Goal: Task Accomplishment & Management: Manage account settings

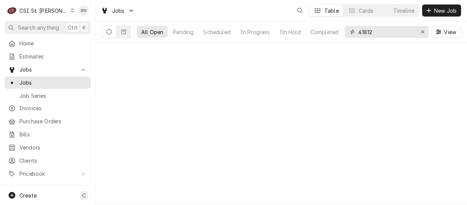
drag, startPoint x: 348, startPoint y: 32, endPoint x: 344, endPoint y: 31, distance: 4.2
click at [346, 32] on div "41812" at bounding box center [387, 32] width 84 height 12
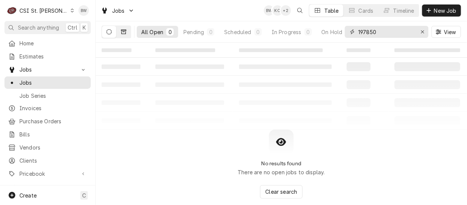
type input "197850"
click at [123, 31] on icon "Dynamic Content Wrapper" at bounding box center [123, 32] width 5 height 4
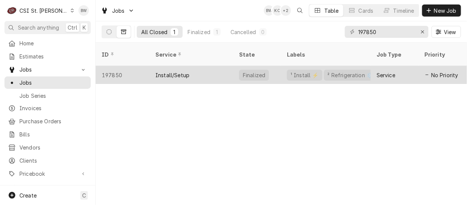
click at [119, 66] on div "197850" at bounding box center [123, 75] width 54 height 18
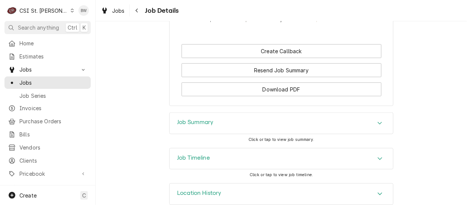
scroll to position [1191, 0]
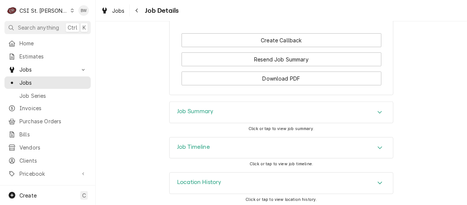
click at [201, 108] on h3 "Job Summary" at bounding box center [195, 111] width 37 height 7
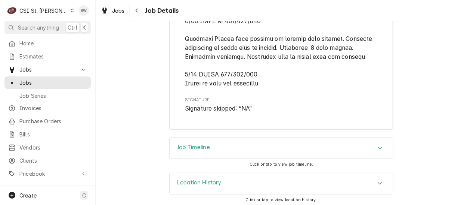
scroll to position [3949, 0]
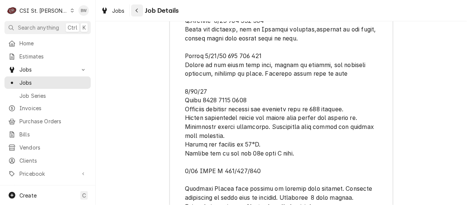
click at [140, 12] on div "Navigate back" at bounding box center [137, 10] width 7 height 7
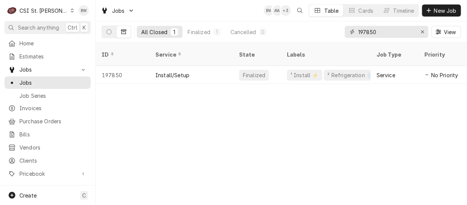
drag, startPoint x: 382, startPoint y: 34, endPoint x: 350, endPoint y: 31, distance: 32.6
click at [350, 33] on div "197850" at bounding box center [387, 32] width 84 height 12
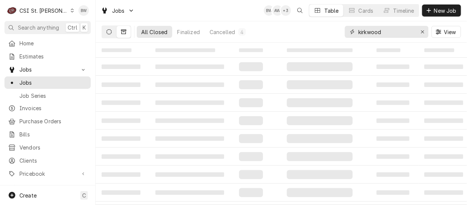
type input "kirkwood"
click at [111, 33] on icon "Dynamic Content Wrapper" at bounding box center [109, 31] width 5 height 5
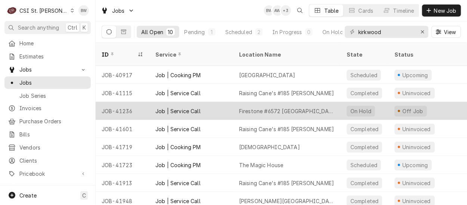
click at [128, 102] on div "JOB-41236" at bounding box center [123, 111] width 54 height 18
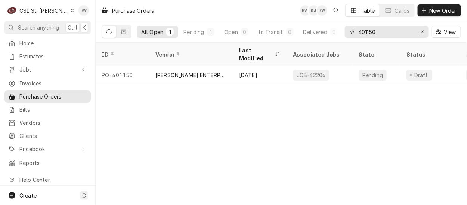
drag, startPoint x: 396, startPoint y: 33, endPoint x: 370, endPoint y: 34, distance: 26.6
click at [370, 34] on input "401150" at bounding box center [387, 32] width 56 height 12
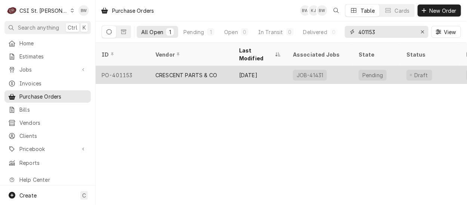
type input "401153"
click at [130, 66] on div "PO-401153" at bounding box center [123, 75] width 54 height 18
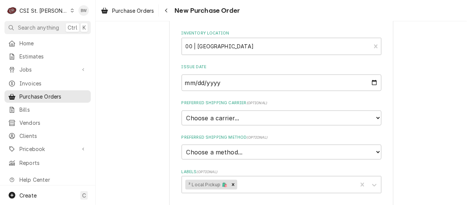
scroll to position [449, 0]
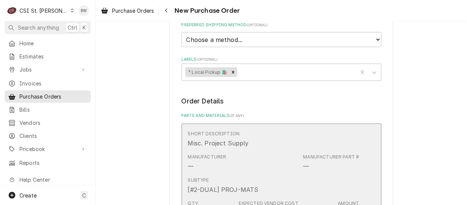
click at [275, 197] on div "Qty. 1 Expected Vendor Cost $0.00 Amount $0.00" at bounding box center [274, 208] width 172 height 23
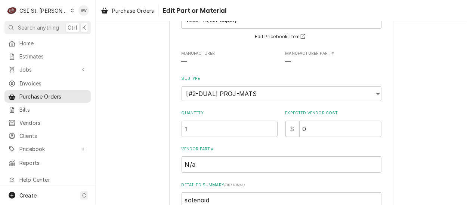
type textarea "x"
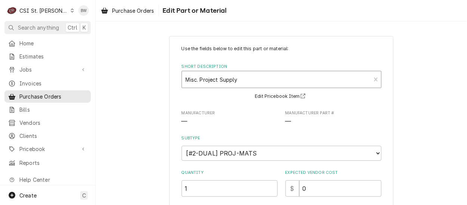
click at [186, 79] on input "Short Description" at bounding box center [186, 79] width 1 height 12
type input "amc120"
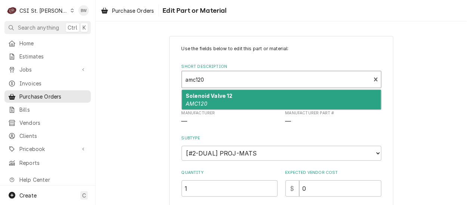
click at [208, 96] on strong "Solenoid Valve 12" at bounding box center [209, 95] width 47 height 6
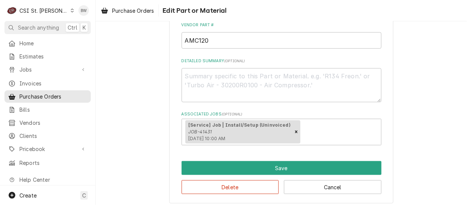
scroll to position [260, 0]
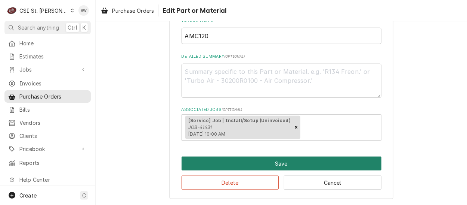
click at [247, 161] on button "Save" at bounding box center [282, 163] width 200 height 14
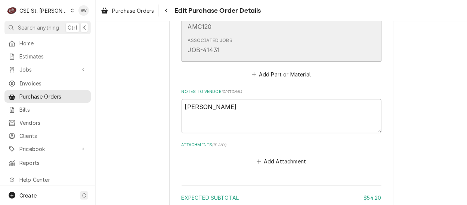
scroll to position [664, 0]
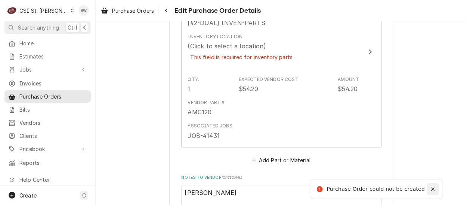
click at [433, 188] on icon "Notifications alt+T" at bounding box center [433, 188] width 3 height 3
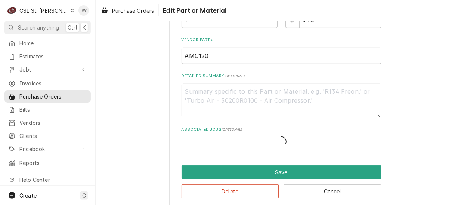
scroll to position [154, 0]
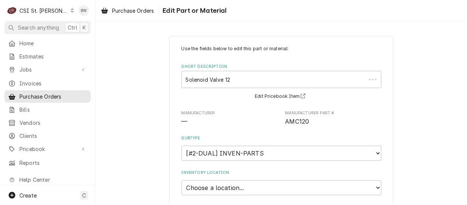
type textarea "x"
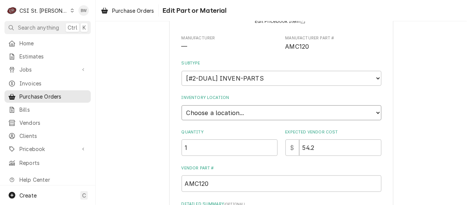
click at [195, 112] on select "Choose a location... 00 | STL WAREHOUSE 01 | CHUCK WAMBOLDT V#93 01 | COURTNEY …" at bounding box center [282, 112] width 200 height 15
select select "1370"
click at [182, 105] on select "Choose a location... 00 | STL WAREHOUSE 01 | CHUCK WAMBOLDT V#93 01 | COURTNEY …" at bounding box center [282, 112] width 200 height 15
type textarea "x"
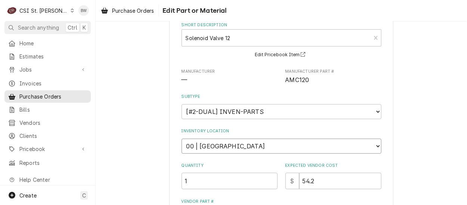
scroll to position [0, 0]
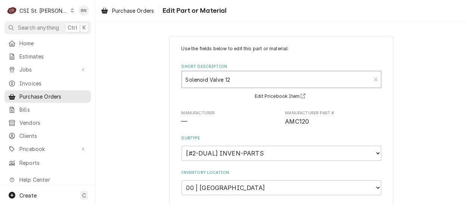
click at [188, 82] on div "Short Description" at bounding box center [277, 79] width 182 height 13
type input "misc project"
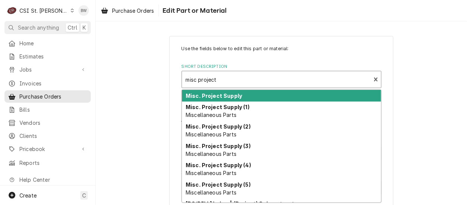
click at [205, 92] on div "Misc. Project Supply" at bounding box center [281, 96] width 199 height 12
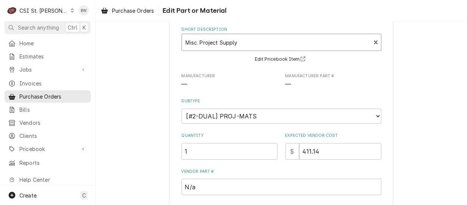
scroll to position [75, 0]
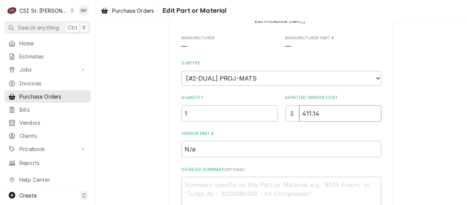
drag, startPoint x: 323, startPoint y: 116, endPoint x: 297, endPoint y: 116, distance: 25.8
click at [300, 116] on input "411.14" at bounding box center [341, 113] width 82 height 16
type textarea "x"
type input "5"
type textarea "x"
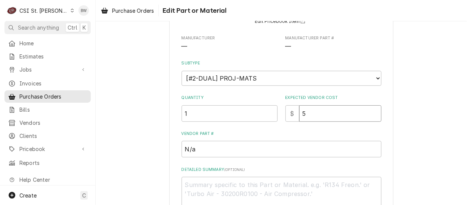
type input "54"
type textarea "x"
type input "54.2"
type textarea "x"
type input "54.20"
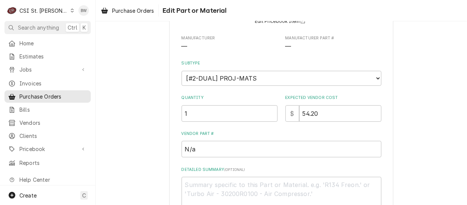
click at [282, 131] on label "Vendor Part #" at bounding box center [282, 134] width 200 height 6
click at [282, 141] on input "N/a" at bounding box center [282, 149] width 200 height 16
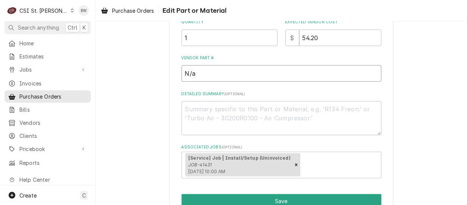
scroll to position [188, 0]
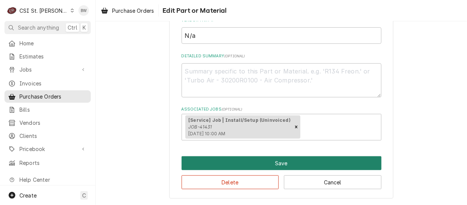
click at [246, 159] on button "Save" at bounding box center [282, 163] width 200 height 14
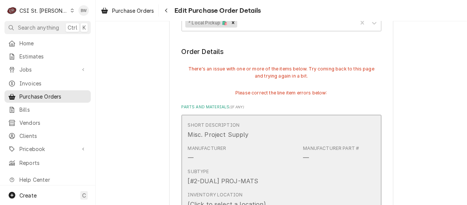
scroll to position [536, 0]
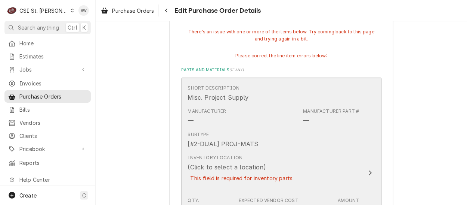
click at [239, 194] on div "Qty. 1 Expected Vendor Cost $54.20 Amount $54.20" at bounding box center [274, 205] width 172 height 23
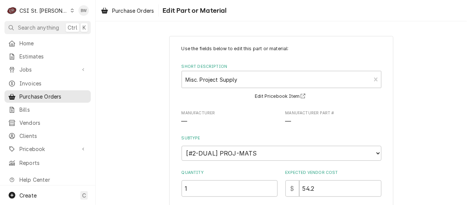
click at [203, 117] on span "—" at bounding box center [230, 121] width 96 height 9
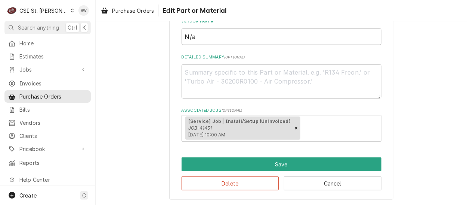
scroll to position [188, 0]
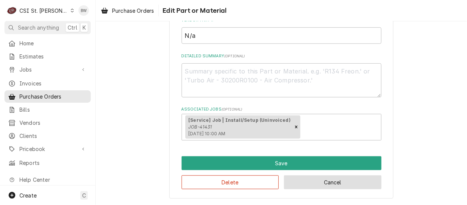
click at [307, 176] on button "Cancel" at bounding box center [333, 182] width 98 height 14
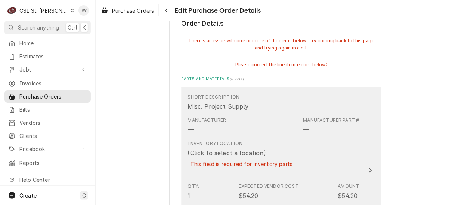
scroll to position [527, 0]
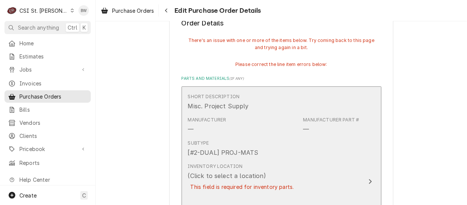
click at [305, 160] on div "Inventory Location (Click to select a location) This field is required for inve…" at bounding box center [274, 181] width 172 height 43
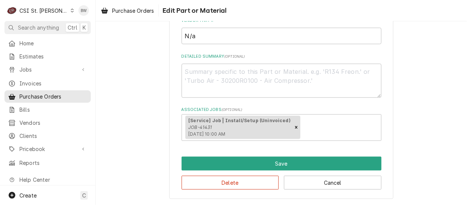
scroll to position [188, 0]
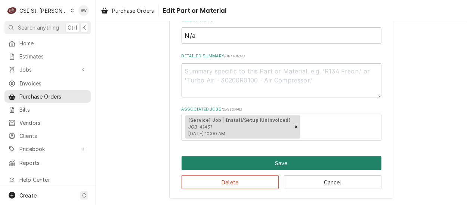
click at [269, 160] on button "Save" at bounding box center [282, 163] width 200 height 14
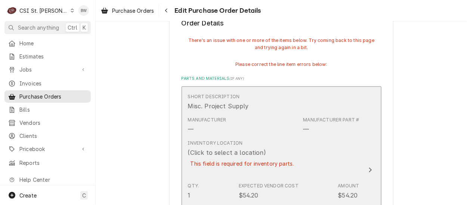
scroll to position [518, 0]
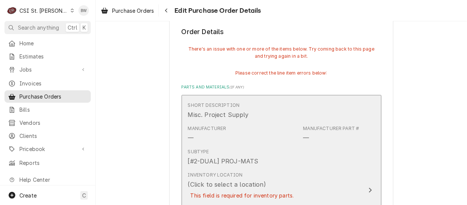
click at [221, 189] on div "This field is required for inventory parts." at bounding box center [242, 195] width 109 height 13
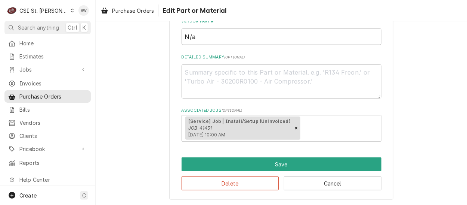
scroll to position [188, 0]
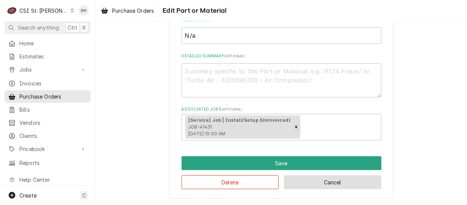
click at [316, 181] on button "Cancel" at bounding box center [333, 182] width 98 height 14
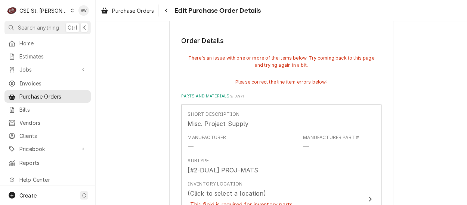
scroll to position [472, 0]
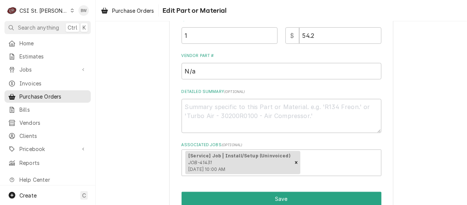
scroll to position [188, 0]
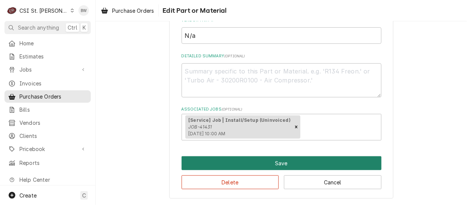
click at [260, 163] on button "Save" at bounding box center [282, 163] width 200 height 14
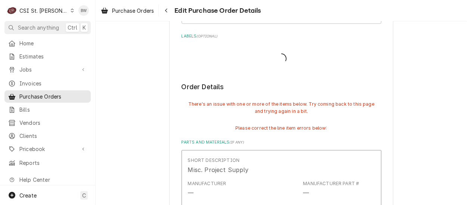
scroll to position [463, 0]
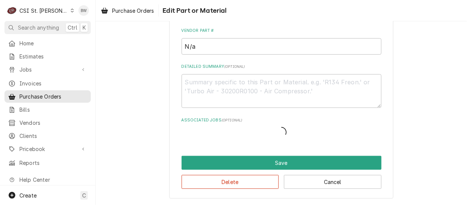
type textarea "x"
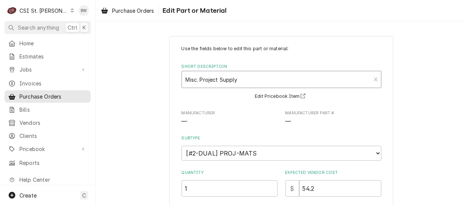
click at [207, 82] on div "Short Description" at bounding box center [277, 79] width 182 height 13
type input "misc proje"
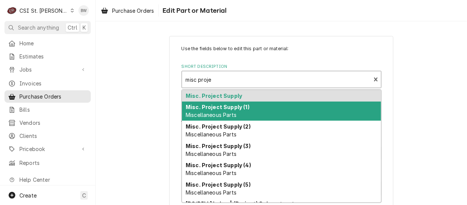
click at [217, 108] on strong "Misc. Project Supply (1)" at bounding box center [218, 107] width 64 height 6
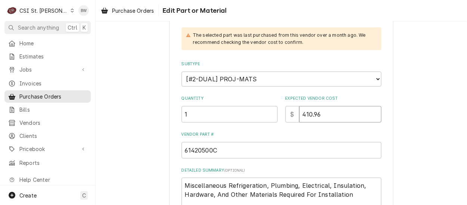
drag, startPoint x: 321, startPoint y: 111, endPoint x: 290, endPoint y: 111, distance: 31.0
click at [290, 111] on div "$ 410.96" at bounding box center [334, 114] width 96 height 16
type textarea "x"
type input "5"
type textarea "x"
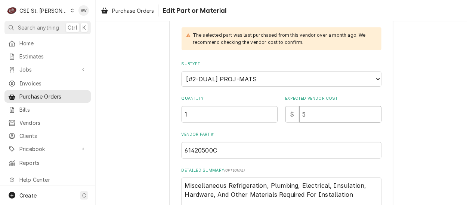
type input "54"
type textarea "x"
type input "54.2"
type textarea "x"
type input "54.20"
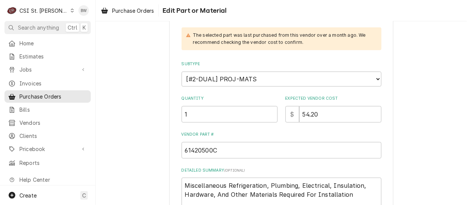
click at [251, 125] on div "Use the fields below to edit this part or material: Short Description Misc. Pro…" at bounding box center [282, 93] width 200 height 321
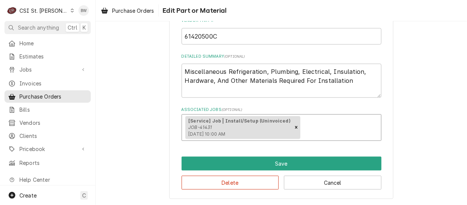
scroll to position [226, 0]
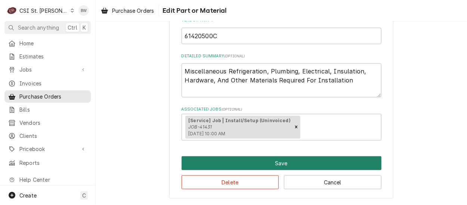
click at [248, 160] on button "Save" at bounding box center [282, 163] width 200 height 14
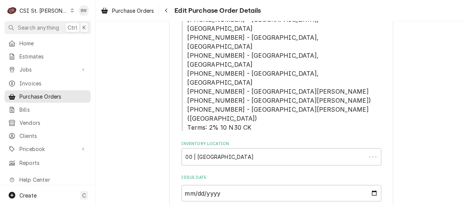
scroll to position [454, 0]
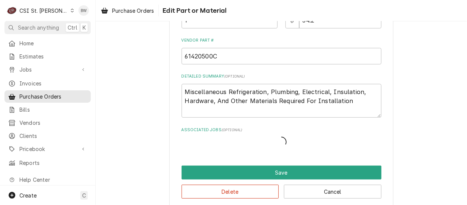
scroll to position [168, 0]
type textarea "x"
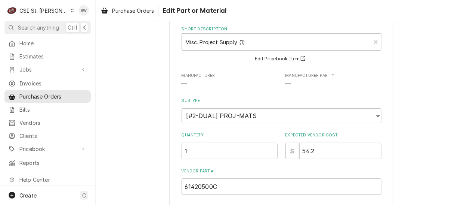
scroll to position [0, 0]
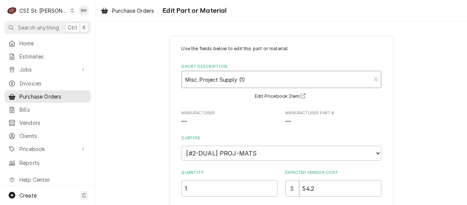
click at [186, 77] on input "Short Description" at bounding box center [186, 79] width 1 height 12
type input "amc120"
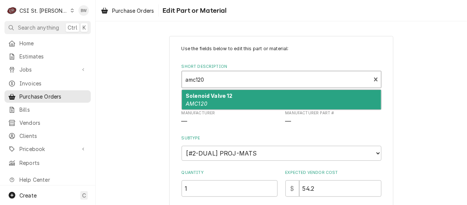
click at [188, 94] on strong "Solenoid Valve 12" at bounding box center [209, 95] width 47 height 6
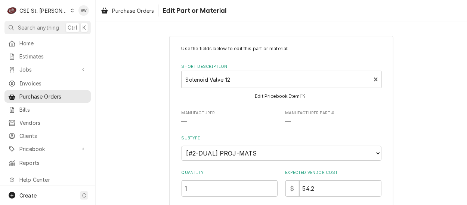
type textarea "x"
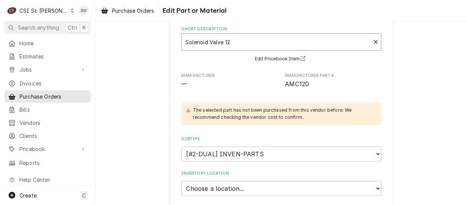
scroll to position [75, 0]
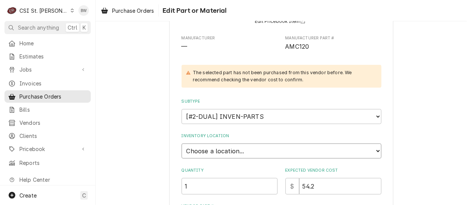
click at [220, 151] on select "Choose a location... 00 | STL WAREHOUSE 01 | CHUCK WAMBOLDT V#93 01 | COURTNEY …" at bounding box center [282, 150] width 200 height 15
select select "1533"
click at [182, 143] on select "Choose a location... 00 | STL WAREHOUSE 01 | CHUCK WAMBOLDT V#93 01 | COURTNEY …" at bounding box center [282, 150] width 200 height 15
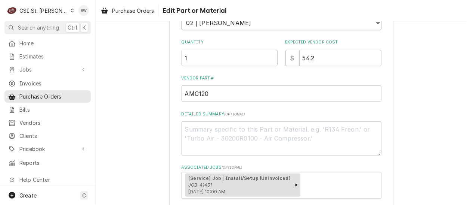
scroll to position [260, 0]
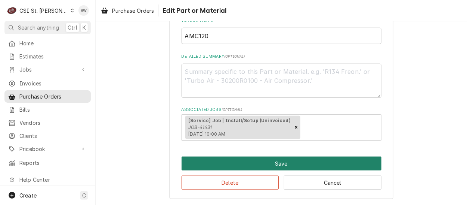
click at [251, 157] on button "Save" at bounding box center [282, 163] width 200 height 14
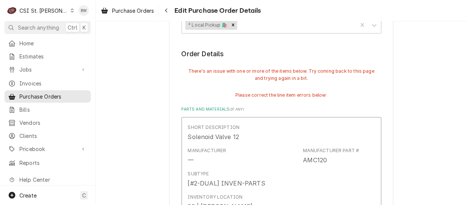
scroll to position [502, 0]
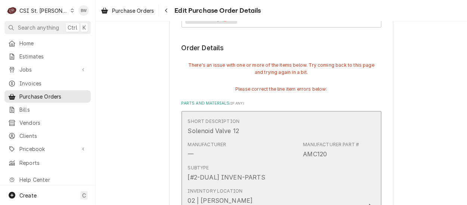
click at [369, 202] on div "Update Line Item" at bounding box center [371, 206] width 10 height 9
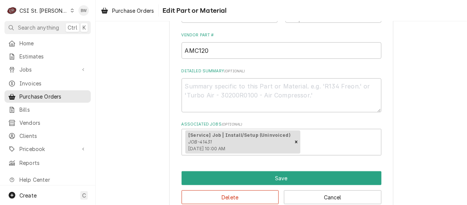
scroll to position [222, 0]
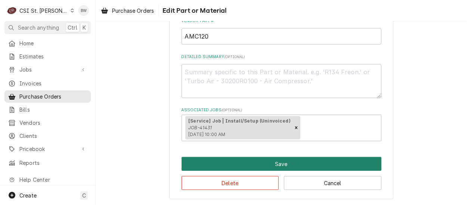
click at [263, 165] on button "Save" at bounding box center [282, 164] width 200 height 14
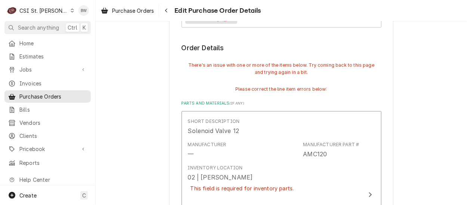
scroll to position [493, 0]
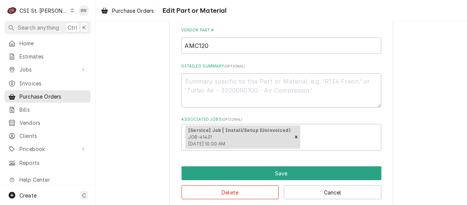
scroll to position [222, 0]
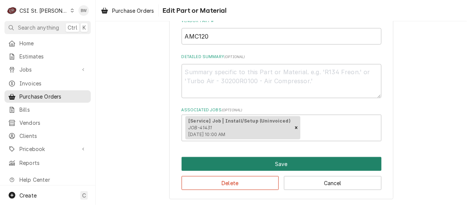
click at [275, 163] on button "Save" at bounding box center [282, 164] width 200 height 14
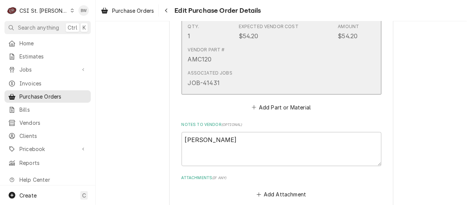
scroll to position [746, 0]
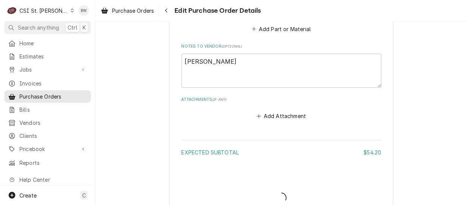
scroll to position [699, 0]
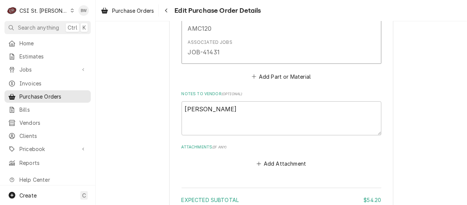
type textarea "x"
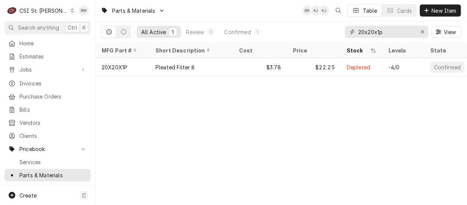
drag, startPoint x: 386, startPoint y: 32, endPoint x: 353, endPoint y: 31, distance: 32.9
click at [353, 31] on div "20x20x1p" at bounding box center [387, 32] width 84 height 12
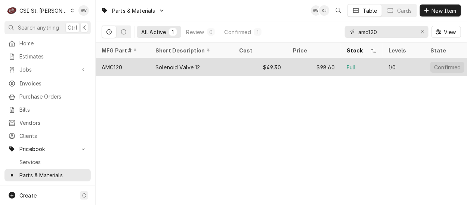
type input "amc120"
click at [126, 64] on div "AMC120" at bounding box center [123, 67] width 54 height 18
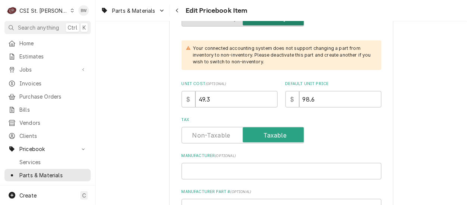
scroll to position [262, 0]
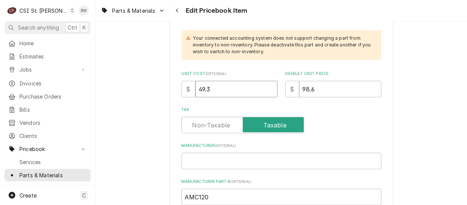
drag, startPoint x: 217, startPoint y: 89, endPoint x: 185, endPoint y: 88, distance: 31.4
click at [184, 89] on div "$ 49.3" at bounding box center [230, 89] width 96 height 16
type textarea "x"
type input "5"
type textarea "x"
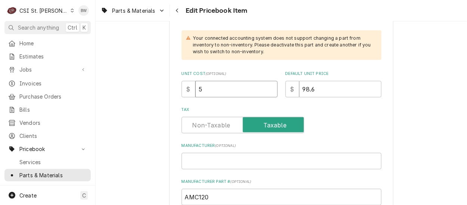
type input "54"
type textarea "x"
type input "54.2"
type textarea "x"
type input "54.20"
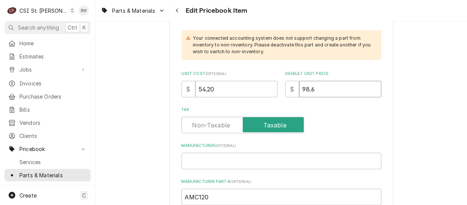
type textarea "x"
type input "1"
type textarea "x"
type input "10"
type textarea "x"
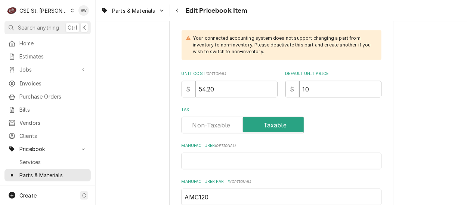
type input "108"
type textarea "x"
type input "108.4"
type textarea "x"
type input "108.40"
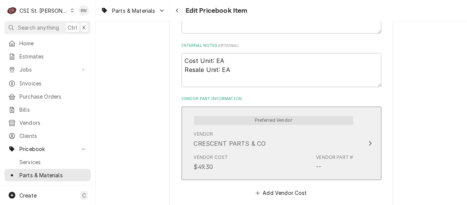
scroll to position [524, 0]
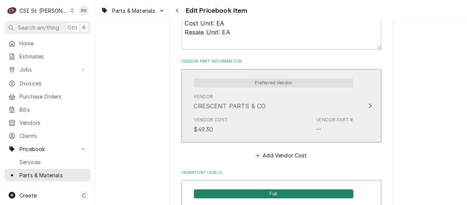
click at [268, 139] on button "Preferred Vendor Vendor CRESCENT PARTS & CO Vendor Cost $49.30 Vendor Part # --" at bounding box center [282, 105] width 200 height 73
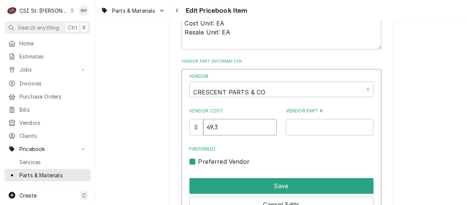
drag, startPoint x: 231, startPoint y: 128, endPoint x: 202, endPoint y: 128, distance: 28.4
click at [202, 128] on div "$ 49.3" at bounding box center [234, 127] width 88 height 16
type input "54.20"
click at [248, 148] on label "Preferred" at bounding box center [282, 149] width 184 height 7
click at [248, 157] on input "Preferred" at bounding box center [291, 165] width 184 height 16
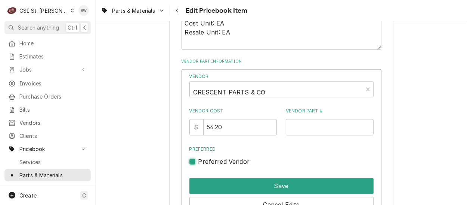
checkbox input "false"
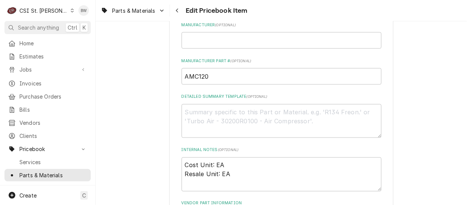
scroll to position [374, 0]
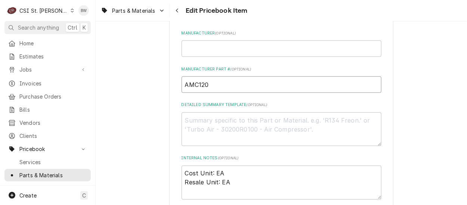
drag, startPoint x: 221, startPoint y: 84, endPoint x: 163, endPoint y: 83, distance: 58.0
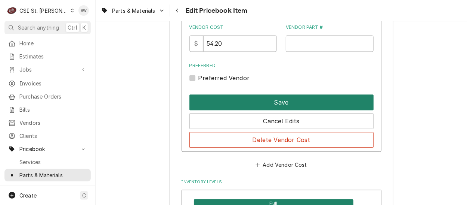
scroll to position [598, 0]
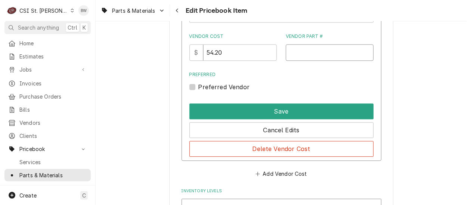
click at [291, 49] on input "Vendor Part #" at bounding box center [330, 52] width 88 height 16
paste input "AMC120"
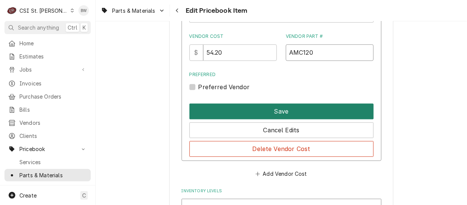
type input "AMC120"
click at [269, 108] on button "Save" at bounding box center [282, 111] width 184 height 16
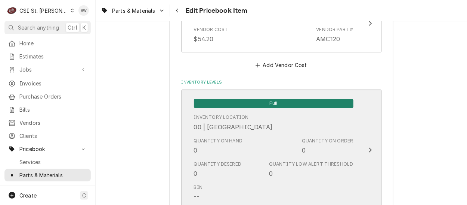
scroll to position [6463, 0]
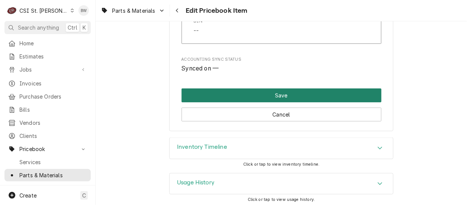
click at [252, 88] on button "Save" at bounding box center [282, 95] width 200 height 14
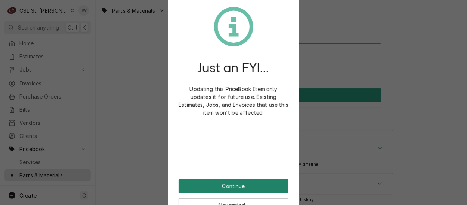
click at [233, 184] on button "Continue" at bounding box center [234, 186] width 110 height 14
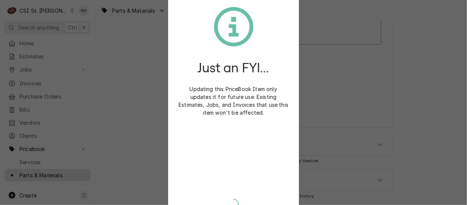
scroll to position [6458, 0]
type textarea "x"
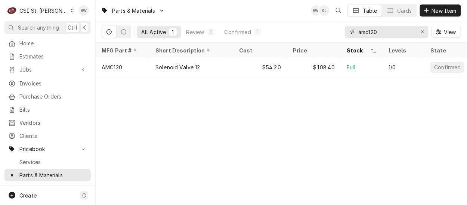
drag, startPoint x: 380, startPoint y: 34, endPoint x: 350, endPoint y: 33, distance: 29.2
click at [350, 33] on div "amc120" at bounding box center [387, 32] width 84 height 12
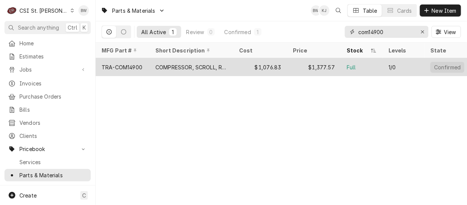
type input "com14900"
click at [137, 65] on div "TRA-COM14900" at bounding box center [122, 67] width 41 height 8
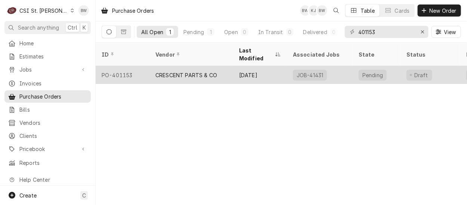
click at [129, 67] on div "PO-401153" at bounding box center [123, 75] width 54 height 18
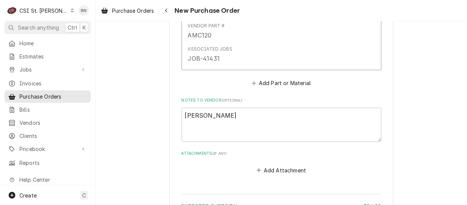
scroll to position [703, 0]
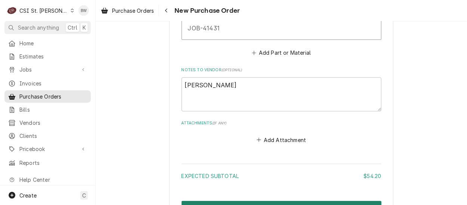
click at [225, 200] on button "Create and Send" at bounding box center [282, 207] width 200 height 14
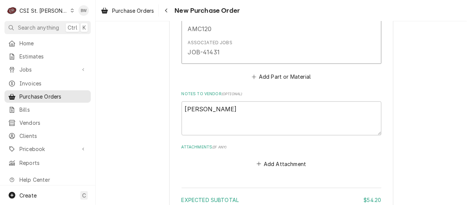
type textarea "x"
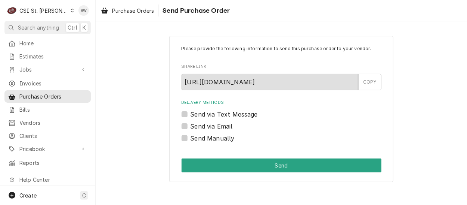
click at [191, 137] on label "Send Manually" at bounding box center [213, 138] width 44 height 9
click at [191, 137] on input "Send Manually" at bounding box center [291, 142] width 200 height 16
checkbox input "true"
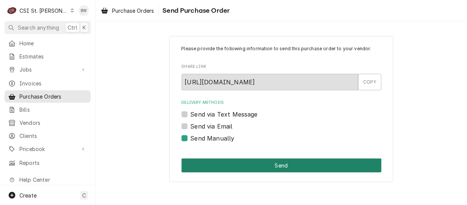
click at [235, 161] on button "Send" at bounding box center [282, 165] width 200 height 14
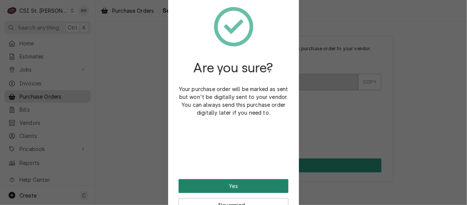
click at [226, 181] on button "Yes" at bounding box center [234, 186] width 110 height 14
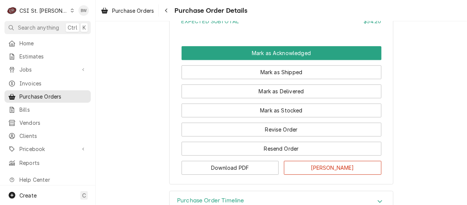
scroll to position [742, 0]
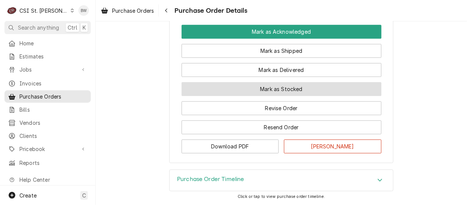
click at [250, 90] on button "Mark as Stocked" at bounding box center [282, 89] width 200 height 14
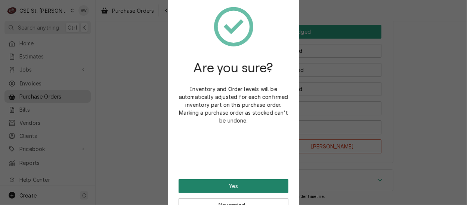
click at [242, 182] on button "Yes" at bounding box center [234, 186] width 110 height 14
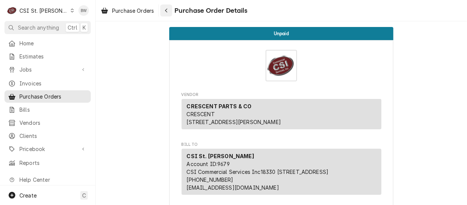
click at [162, 12] on button "Navigate back" at bounding box center [166, 10] width 12 height 12
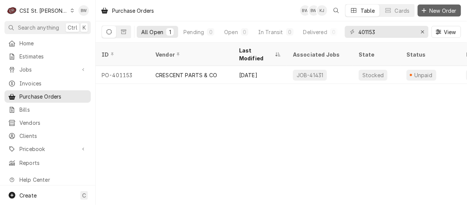
click at [433, 9] on span "New Order" at bounding box center [444, 11] width 30 height 8
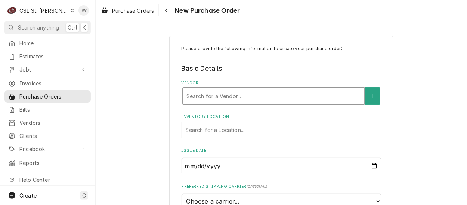
click at [201, 92] on div "Vendor" at bounding box center [274, 95] width 174 height 13
type input "home"
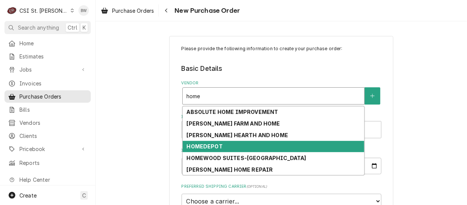
click at [210, 143] on strong "HOMEDEPOT" at bounding box center [205, 146] width 36 height 6
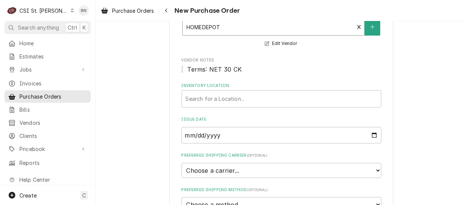
scroll to position [75, 0]
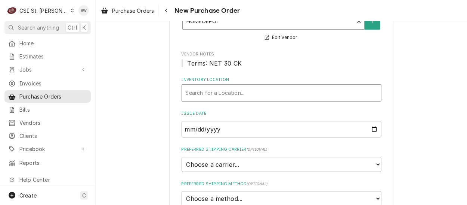
click at [204, 97] on div "Inventory Location" at bounding box center [282, 92] width 192 height 13
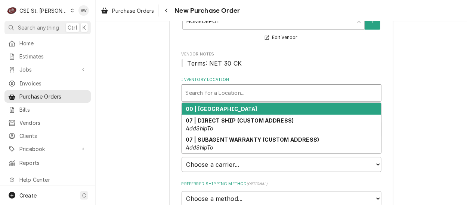
click at [205, 107] on strong "00 | STL WAREHOUSE" at bounding box center [222, 108] width 72 height 6
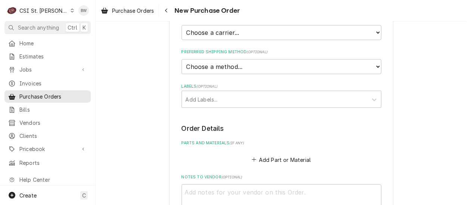
scroll to position [224, 0]
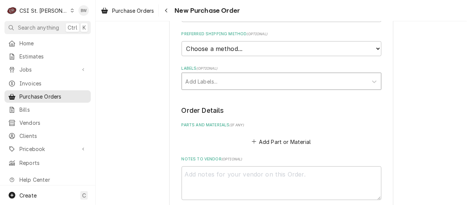
click at [197, 80] on div "Labels" at bounding box center [275, 80] width 178 height 13
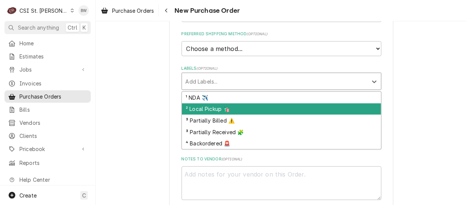
click at [193, 105] on div "² Local Pickup 🛍️" at bounding box center [281, 109] width 199 height 12
type textarea "x"
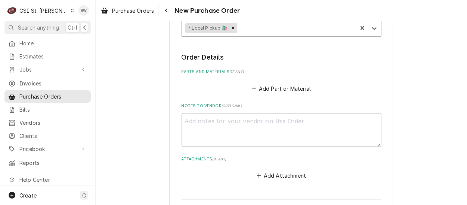
scroll to position [337, 0]
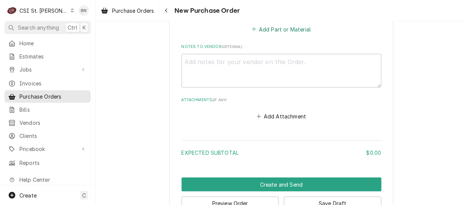
click at [266, 31] on button "Add Part or Material" at bounding box center [282, 29] width 62 height 10
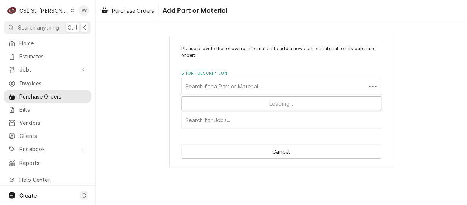
click at [190, 86] on div "Short Description" at bounding box center [274, 86] width 177 height 13
type input "misc parts"
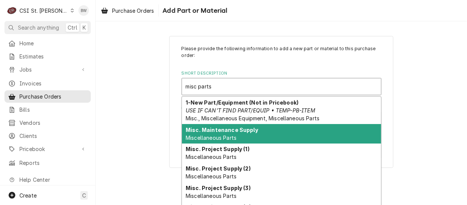
click at [211, 128] on strong "Misc. Maintenance Supply" at bounding box center [222, 129] width 73 height 6
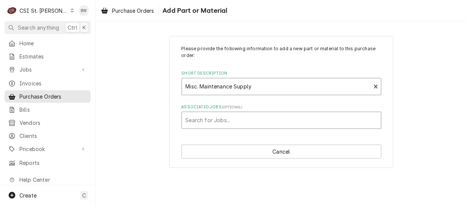
type textarea "x"
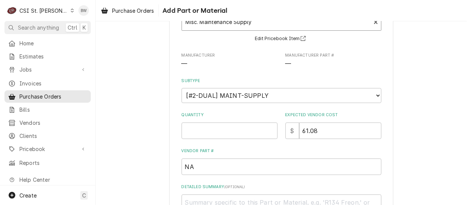
scroll to position [75, 0]
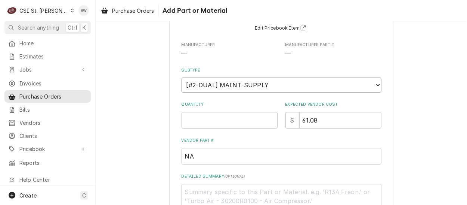
click at [193, 85] on select "Choose a subtype... [#2-DUAL] AFTERHRS-WH-CHG-2 [#2-DUAL] BEV-EQUIP [#2-DUAL] B…" at bounding box center [282, 84] width 200 height 15
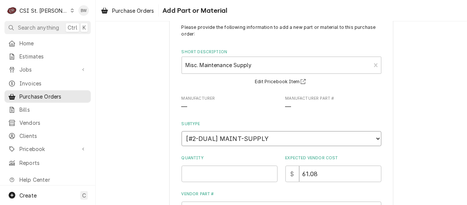
scroll to position [0, 0]
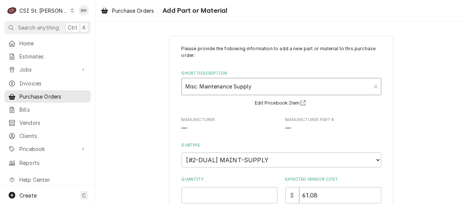
click at [191, 85] on div "Short Description" at bounding box center [277, 86] width 182 height 13
type input "misc service"
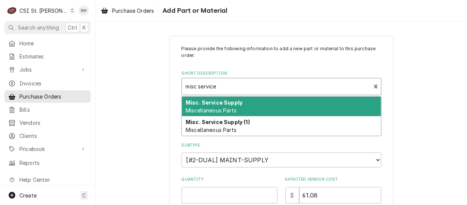
click at [206, 104] on strong "Misc. Service Supply" at bounding box center [214, 102] width 57 height 6
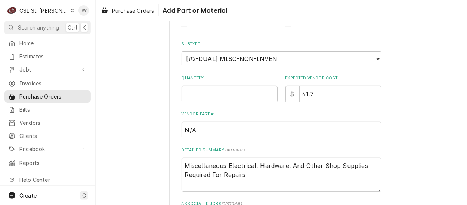
scroll to position [112, 0]
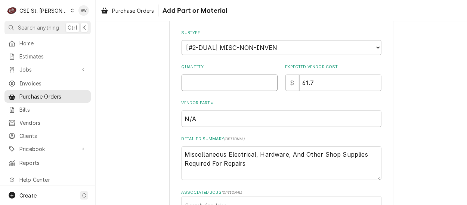
click at [195, 85] on input "Quantity" at bounding box center [230, 82] width 96 height 16
type textarea "x"
type input "1"
type textarea "x"
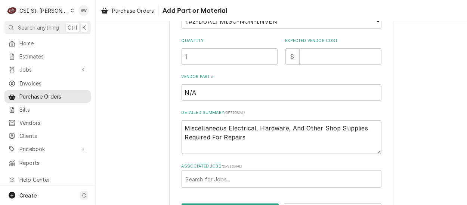
scroll to position [150, 0]
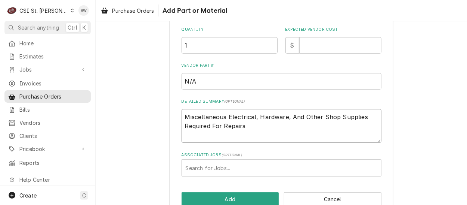
click at [255, 127] on textarea "Miscellaneous Electrical, Hardware, And Other Shop Supplies Required For Repairs" at bounding box center [282, 126] width 200 height 34
type textarea "x"
type textarea "Miscellaneous Electrical, Hardware, And Other Shop Supplies Required For Repairs"
type textarea "x"
type textarea "Miscellaneous Electrical, Hardware, And Other Shop Supplies Required For Repairs"
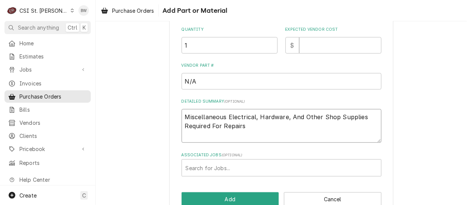
type textarea "x"
type textarea "Miscellaneous Electrical, Hardware, And Other Shop Supplies Required For Repair…"
type textarea "x"
type textarea "Miscellaneous Electrical, Hardware, And Other Shop Supplies Required For Repair…"
type textarea "x"
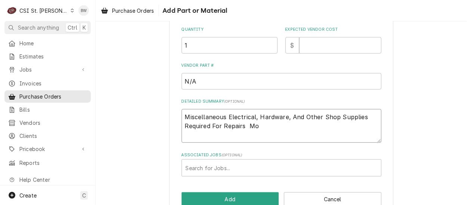
type textarea "Miscellaneous Electrical, Hardware, And Other Shop Supplies Required For Repair…"
type textarea "x"
type textarea "Miscellaneous Electrical, Hardware, And Other Shop Supplies Required For Repair…"
type textarea "x"
type textarea "Miscellaneous Electrical, Hardware, And Other Shop Supplies Required For Repair…"
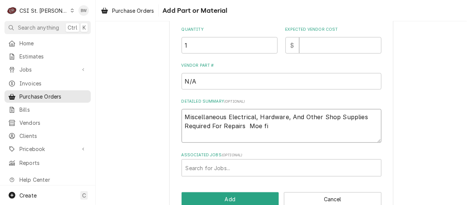
type textarea "x"
type textarea "Miscellaneous Electrical, Hardware, And Other Shop Supplies Required For Repair…"
type textarea "x"
type textarea "Miscellaneous Electrical, Hardware, And Other Shop Supplies Required For Repair…"
type textarea "x"
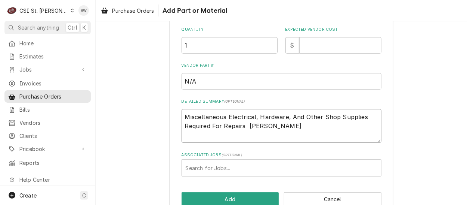
type textarea "Miscellaneous Electrical, Hardware, And Other Shop Supplies Required For Repair…"
type textarea "x"
type textarea "Miscellaneous Electrical, Hardware, And Other Shop Supplies Required For Repair…"
type textarea "x"
type textarea "Miscellaneous Electrical, Hardware, And Other Shop Supplies Required For Repair…"
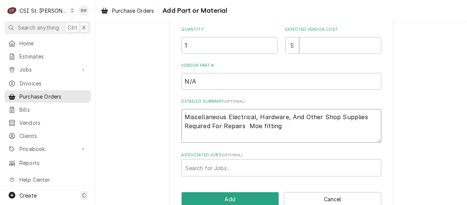
type textarea "x"
type textarea "Miscellaneous Electrical, Hardware, And Other Shop Supplies Required For Repair…"
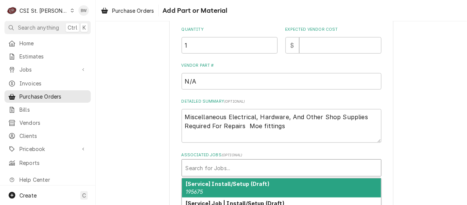
click at [220, 163] on div "Associated Jobs" at bounding box center [282, 167] width 192 height 13
type input "1"
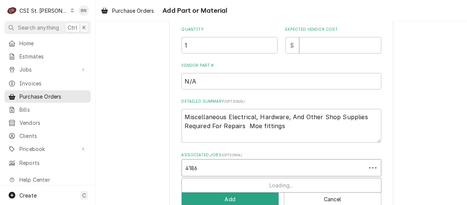
type input "41868"
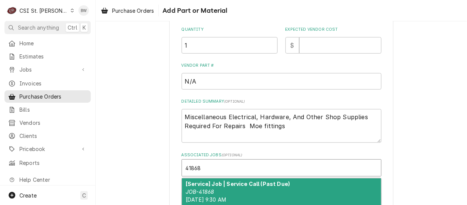
click at [214, 179] on div "[Service] Job | Service Call (Past Due) JOB-41868 Thu, Aug 28th, 2025 - 9:30 AM" at bounding box center [281, 191] width 199 height 27
type textarea "x"
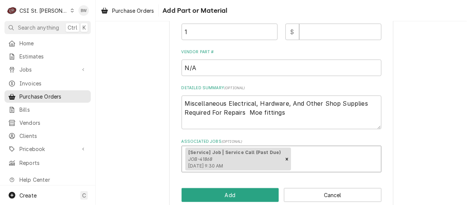
scroll to position [176, 0]
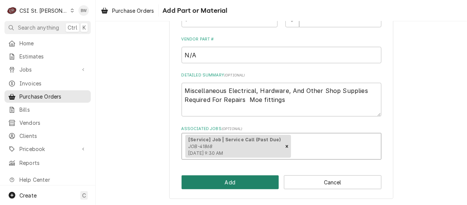
click at [215, 177] on button "Add" at bounding box center [231, 182] width 98 height 14
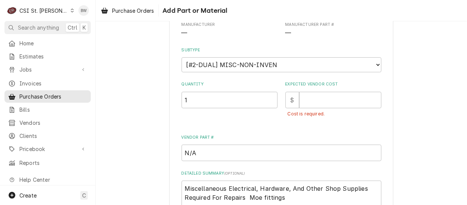
scroll to position [81, 0]
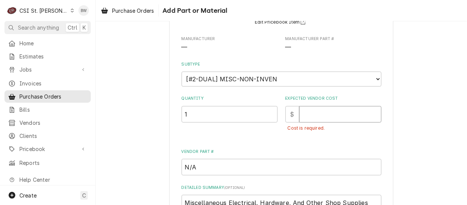
click at [321, 113] on input "Expected Vendor Cost" at bounding box center [341, 114] width 82 height 16
click at [320, 113] on input "Expected Vendor Cost" at bounding box center [341, 114] width 82 height 16
type textarea "x"
type input "0"
type textarea "x"
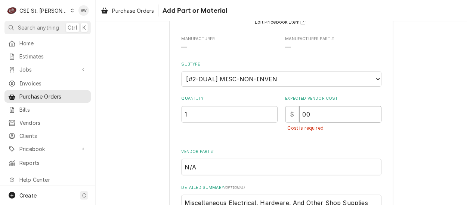
type input "00"
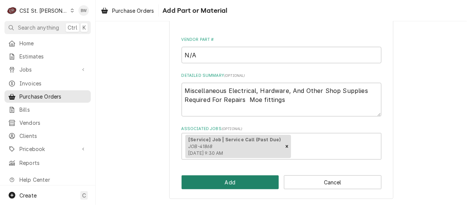
click at [234, 178] on button "Add" at bounding box center [231, 182] width 98 height 14
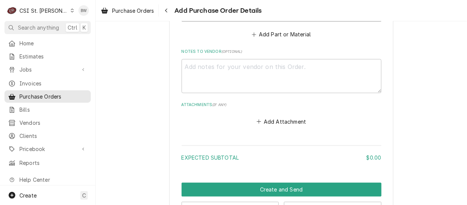
scroll to position [541, 0]
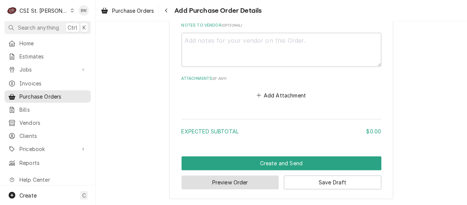
click at [230, 180] on button "Preview Order" at bounding box center [231, 182] width 98 height 14
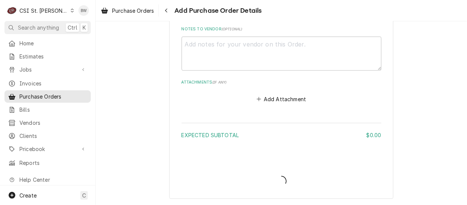
scroll to position [537, 0]
type textarea "x"
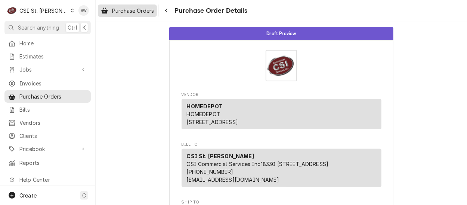
click at [156, 9] on div "Purchase Orders" at bounding box center [127, 10] width 56 height 9
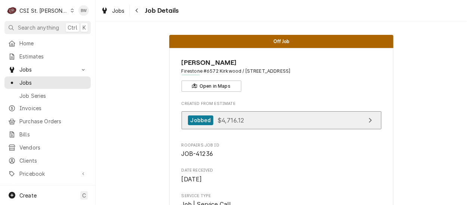
click at [221, 123] on div "Jobbed $4,716.12" at bounding box center [216, 120] width 56 height 10
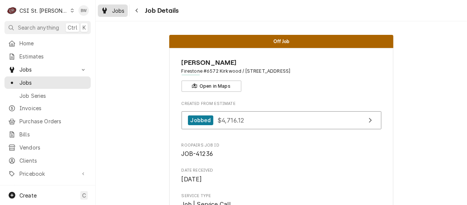
click at [120, 12] on span "Jobs" at bounding box center [118, 11] width 13 height 8
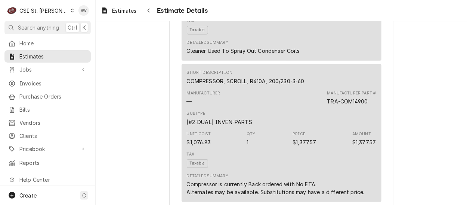
scroll to position [1159, 0]
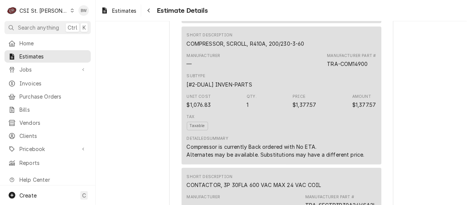
click at [122, 73] on div "Jobbed Sender CSI St. Louis CSI Commercial Services Inc18330 [STREET_ADDRESS] (…" at bounding box center [282, 82] width 372 height 2440
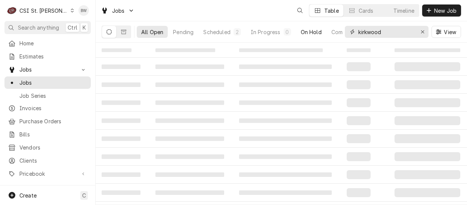
drag, startPoint x: 395, startPoint y: 32, endPoint x: 340, endPoint y: 29, distance: 55.1
click at [344, 30] on div "All Open Pending Scheduled 2 In Progress 0 On Hold Completed 6 kirkwood View" at bounding box center [282, 31] width 360 height 21
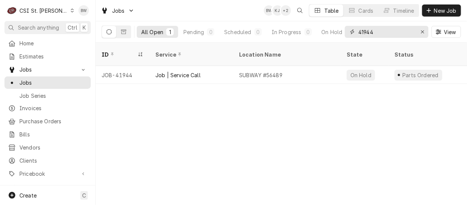
drag, startPoint x: 378, startPoint y: 34, endPoint x: 348, endPoint y: 33, distance: 30.3
click at [348, 33] on div "41944" at bounding box center [387, 32] width 84 height 12
type input "41759"
click at [40, 9] on div "CSI St. Louis" at bounding box center [43, 11] width 49 height 8
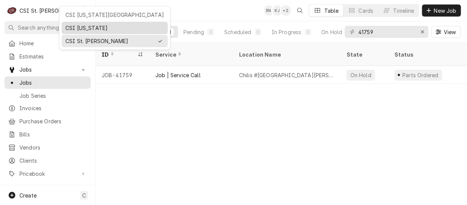
click at [81, 25] on div "CSI [US_STATE]" at bounding box center [114, 28] width 99 height 8
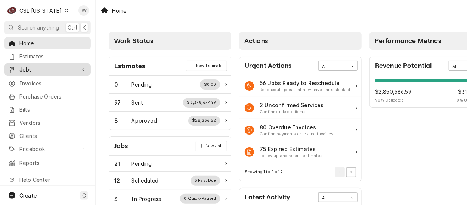
click at [41, 71] on span "Jobs" at bounding box center [47, 69] width 56 height 8
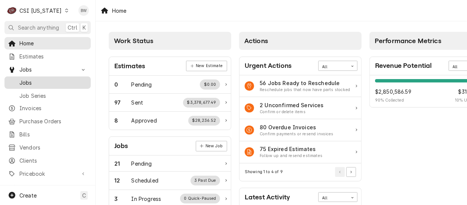
click at [42, 79] on span "Jobs" at bounding box center [53, 83] width 68 height 8
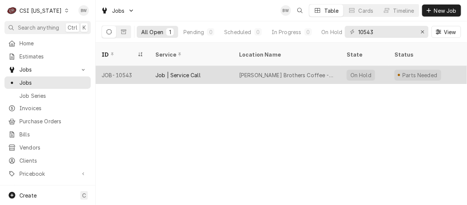
type input "10543"
click at [128, 66] on div "JOB-10543" at bounding box center [123, 75] width 54 height 18
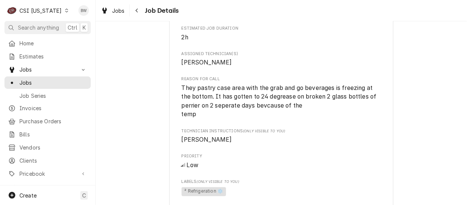
scroll to position [561, 0]
click at [103, 9] on icon "Dynamic Content Wrapper" at bounding box center [104, 10] width 4 height 6
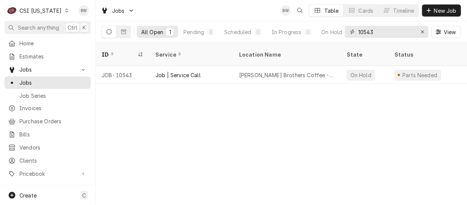
click at [376, 32] on input "10543" at bounding box center [387, 32] width 56 height 12
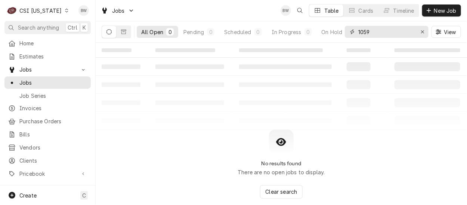
click at [368, 32] on input "1059" at bounding box center [387, 32] width 56 height 12
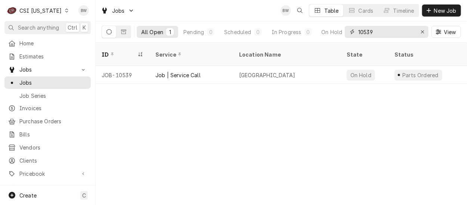
type input "10539"
click at [125, 125] on div "ID Service Location Name State Status Labels Techs Date Received Client Locatio…" at bounding box center [282, 124] width 372 height 162
click at [65, 10] on icon "Dynamic Content Wrapper" at bounding box center [66, 11] width 3 height 4
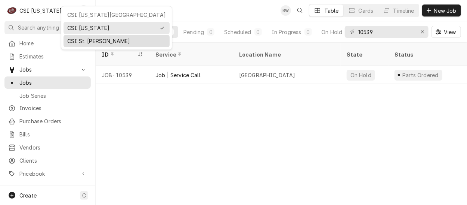
click at [77, 39] on div "CSI St. [PERSON_NAME]" at bounding box center [116, 41] width 99 height 8
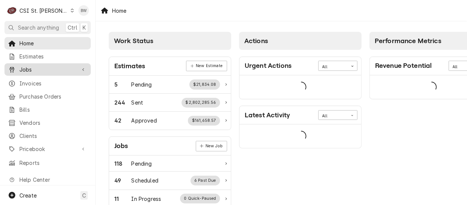
click at [34, 65] on span "Jobs" at bounding box center [47, 69] width 56 height 8
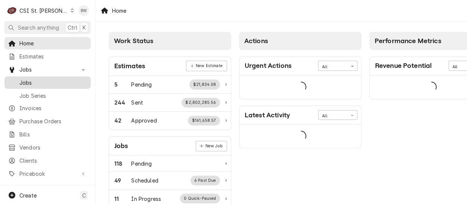
click at [41, 80] on span "Jobs" at bounding box center [53, 83] width 68 height 8
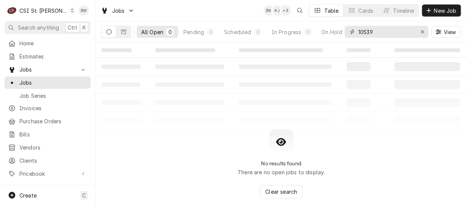
drag, startPoint x: 382, startPoint y: 31, endPoint x: 347, endPoint y: 35, distance: 35.4
click at [347, 35] on div "10539" at bounding box center [387, 32] width 84 height 12
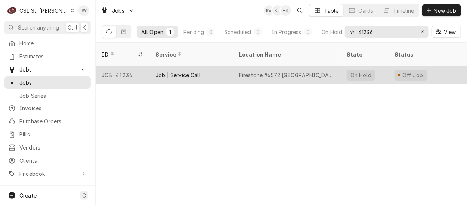
type input "41236"
click at [126, 66] on div "JOB-41236" at bounding box center [123, 75] width 54 height 18
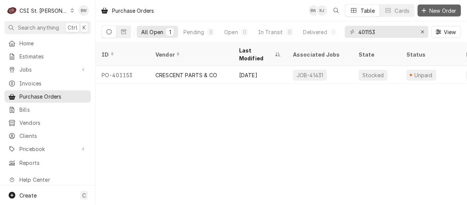
click at [447, 9] on span "New Order" at bounding box center [444, 11] width 30 height 8
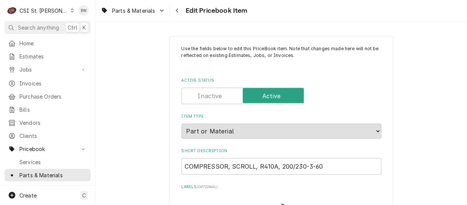
type textarea "x"
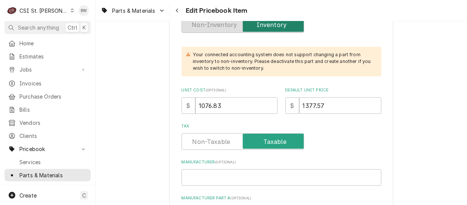
scroll to position [262, 0]
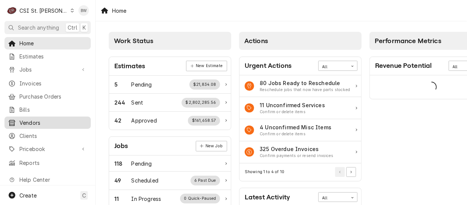
click at [38, 119] on span "Vendors" at bounding box center [53, 123] width 68 height 8
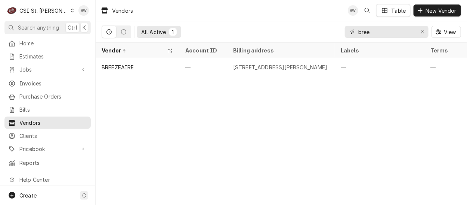
drag, startPoint x: 373, startPoint y: 36, endPoint x: 349, endPoint y: 34, distance: 24.3
click at [349, 34] on div "bree" at bounding box center [387, 32] width 84 height 12
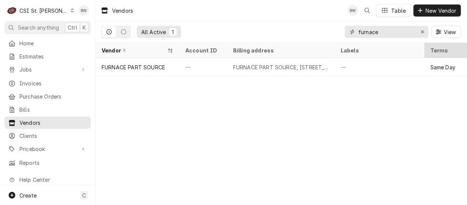
type input "furnace"
click at [163, 100] on div "Vendors BW Table New Vendor All Active 1 furnace View Vendor Account ID Billing…" at bounding box center [282, 102] width 372 height 205
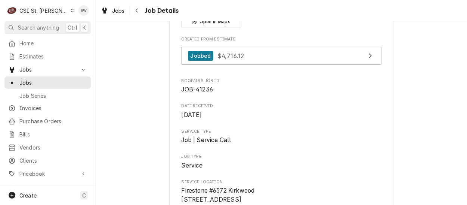
scroll to position [75, 0]
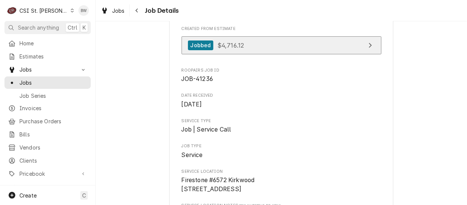
click at [226, 48] on span "$4,716.12" at bounding box center [231, 44] width 27 height 7
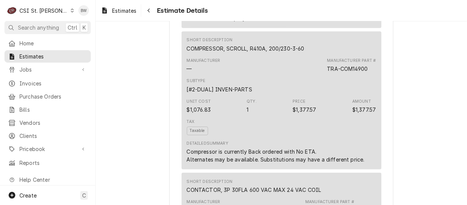
scroll to position [1159, 0]
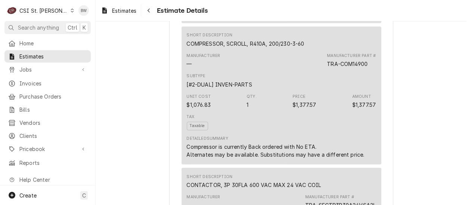
click at [137, 111] on div "Jobbed Sender CSI St. Louis CSI Commercial Services Inc18330 Edison Ave Chester…" at bounding box center [282, 82] width 372 height 2440
click at [140, 179] on div "Jobbed Sender CSI St. Louis CSI Commercial Services Inc18330 Edison Ave Chester…" at bounding box center [282, 82] width 372 height 2440
click at [175, 116] on div "Sender CSI St. Louis CSI Commercial Services Inc18330 Edison Ave Chesterfield, …" at bounding box center [281, 88] width 224 height 2415
click at [169, 122] on div "Sender CSI St. Louis CSI Commercial Services Inc18330 Edison Ave Chesterfield, …" at bounding box center [281, 88] width 224 height 2415
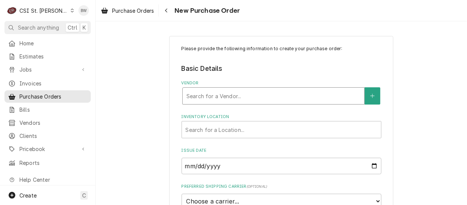
click at [192, 98] on div "Vendor" at bounding box center [274, 95] width 174 height 13
type input "furnace"
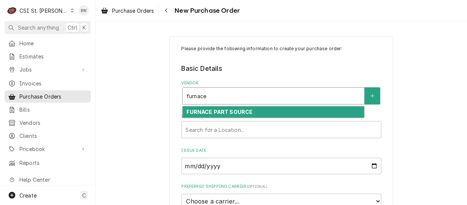
click at [203, 108] on strong "FURNACE PART SOURCE" at bounding box center [220, 111] width 66 height 6
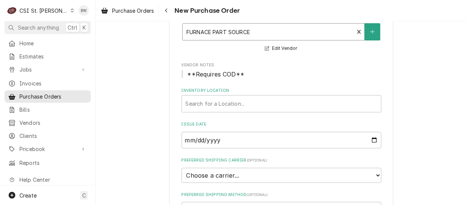
scroll to position [75, 0]
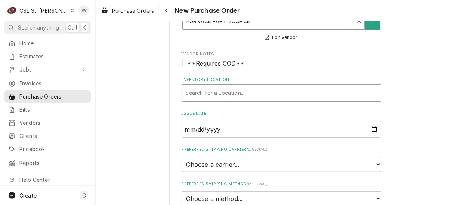
click at [200, 96] on div "Inventory Location" at bounding box center [282, 92] width 192 height 13
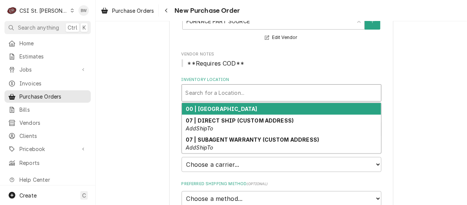
click at [209, 109] on strong "00 | [GEOGRAPHIC_DATA]" at bounding box center [222, 108] width 72 height 6
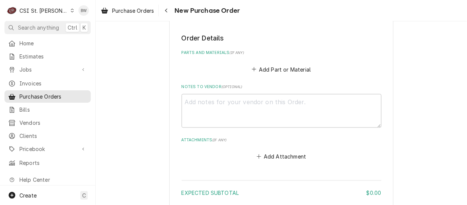
scroll to position [299, 0]
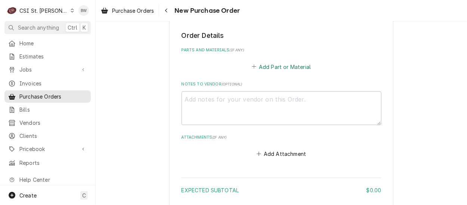
click at [268, 68] on button "Add Part or Material" at bounding box center [282, 66] width 62 height 10
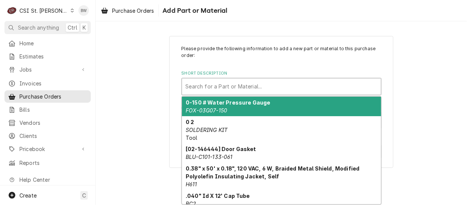
click at [199, 86] on div "Short Description" at bounding box center [282, 86] width 192 height 13
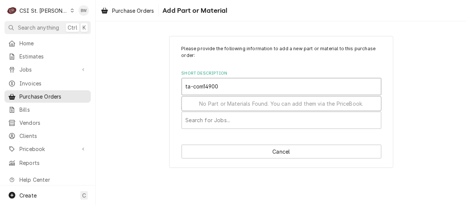
click at [190, 87] on input "ta-com14900" at bounding box center [203, 86] width 34 height 12
type input "tra-com14900"
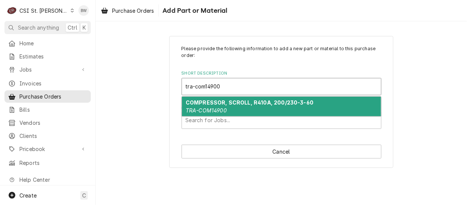
click at [200, 102] on strong "COMPRESSOR, SCROLL, R410A, 200/230-3-60" at bounding box center [250, 102] width 128 height 6
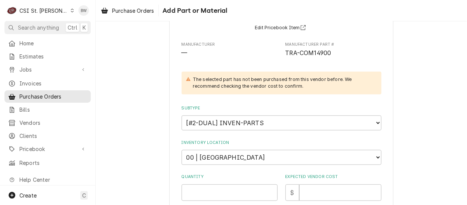
scroll to position [112, 0]
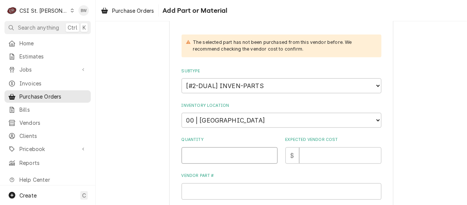
click at [184, 154] on input "Quantity" at bounding box center [230, 155] width 96 height 16
type textarea "x"
type input "1"
click at [140, 127] on div "Please provide the following information to add a new part or material to this …" at bounding box center [282, 124] width 372 height 415
click at [314, 154] on input "Expected Vendor Cost" at bounding box center [341, 155] width 82 height 16
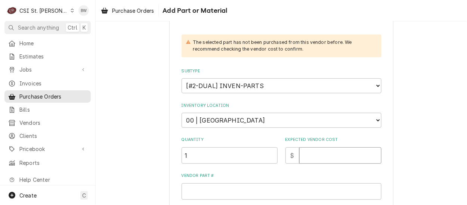
type textarea "x"
type input "1"
type textarea "x"
type input "13"
type textarea "x"
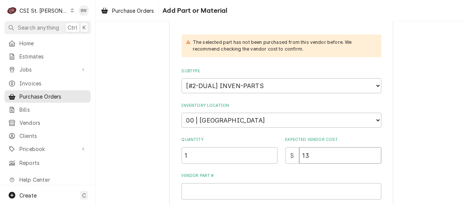
type input "136"
type textarea "x"
type input "1365"
type textarea "x"
type input "1365.9"
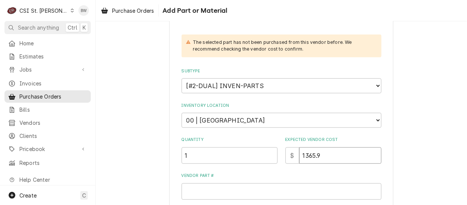
type textarea "x"
type input "1365.95"
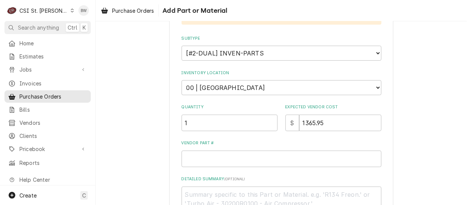
scroll to position [187, 0]
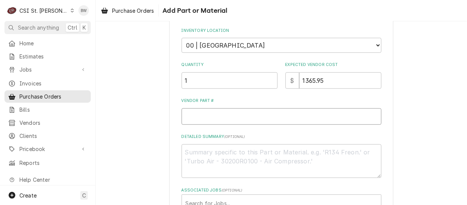
click at [189, 114] on input "Vendor Part #" at bounding box center [282, 116] width 200 height 16
type textarea "x"
type input "T"
type textarea "x"
type input "TR"
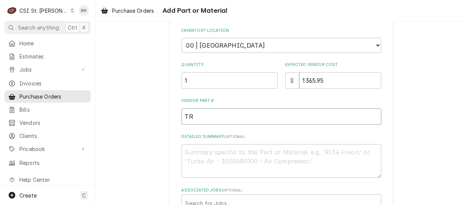
type textarea "x"
type input "TRA"
type textarea "x"
type input "TRA-"
type textarea "x"
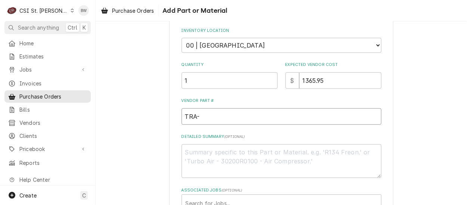
type input "TRA-C"
type textarea "x"
type input "TRA-CO"
type textarea "x"
type input "TRA-COM"
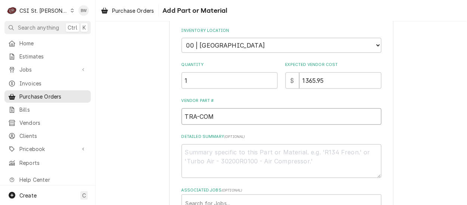
type textarea "x"
type input "TRA-COM1"
type textarea "x"
type input "TRA-COM14"
type textarea "x"
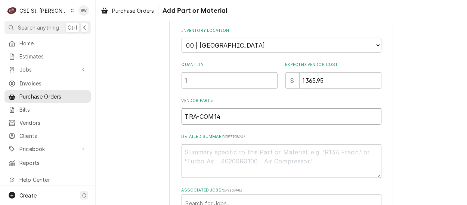
type input "TRA-COM149"
type textarea "x"
type input "TRA-COM1490"
type textarea "x"
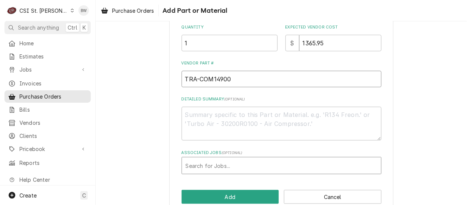
type input "TRA-COM14900"
click at [205, 163] on div "Associated Jobs" at bounding box center [282, 165] width 192 height 13
type input "41236"
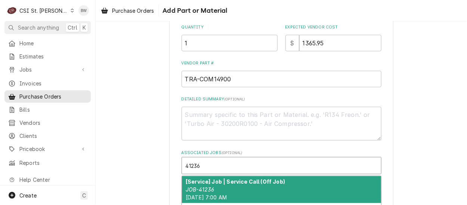
click at [206, 178] on strong "[Service] Job | Service Call (Off Job)" at bounding box center [235, 181] width 99 height 6
type textarea "x"
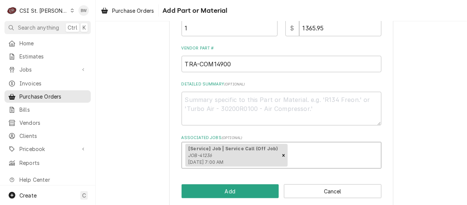
scroll to position [248, 0]
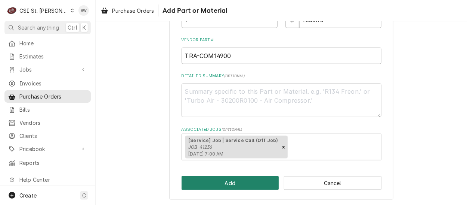
click at [214, 182] on button "Add" at bounding box center [231, 183] width 98 height 14
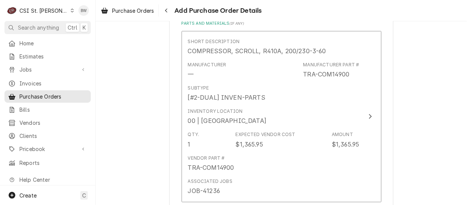
scroll to position [337, 0]
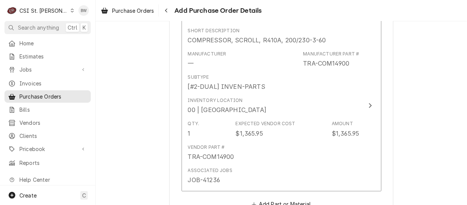
click at [132, 113] on div "Please provide the following information to create your purchase order: Basic D…" at bounding box center [282, 47] width 372 height 708
click at [148, 80] on div "Please provide the following information to create your purchase order: Basic D…" at bounding box center [282, 47] width 372 height 708
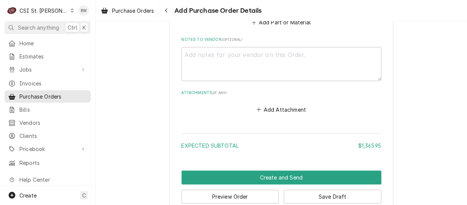
scroll to position [533, 0]
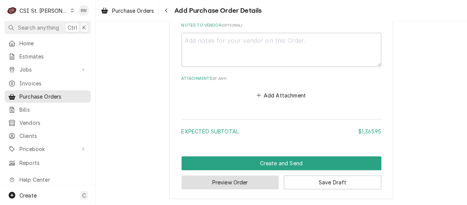
click at [205, 185] on button "Preview Order" at bounding box center [231, 182] width 98 height 14
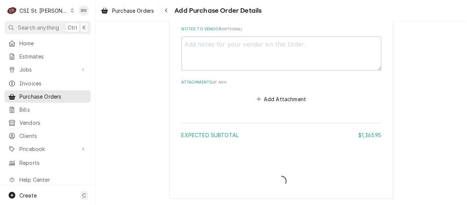
scroll to position [528, 0]
type textarea "x"
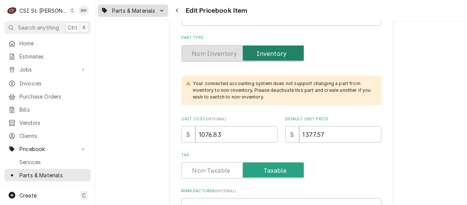
scroll to position [187, 0]
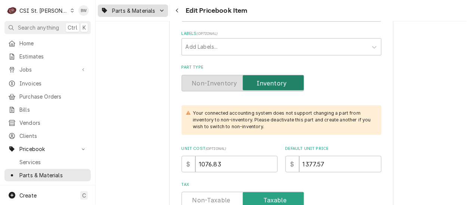
click at [140, 12] on span "Parts & Materials" at bounding box center [133, 11] width 43 height 8
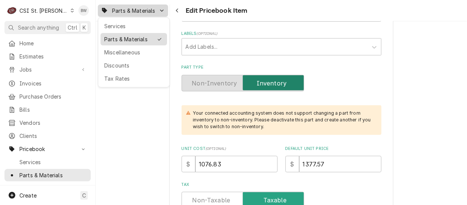
click at [136, 39] on div "Parts & Materials" at bounding box center [128, 39] width 49 height 8
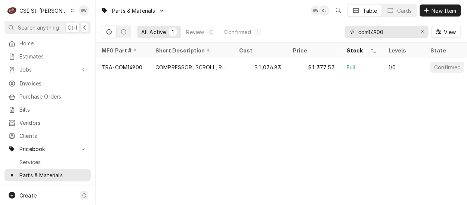
drag, startPoint x: 390, startPoint y: 30, endPoint x: 335, endPoint y: 30, distance: 55.0
click at [335, 30] on div "All Active 1 Review 0 Confirmed 1 com14900 View" at bounding box center [282, 31] width 360 height 21
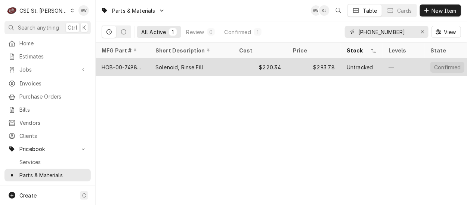
type input "[PHONE_NUMBER]"
click at [132, 65] on div "HOB-00-749890-00001" at bounding box center [123, 67] width 42 height 8
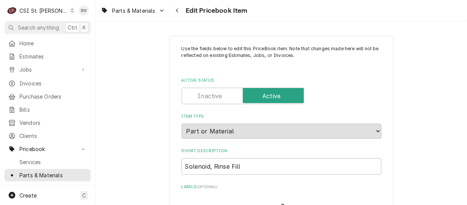
type textarea "x"
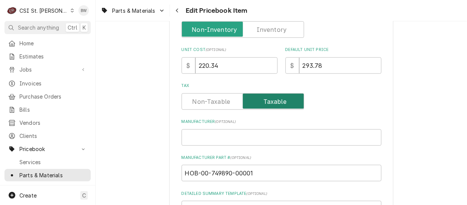
scroll to position [224, 0]
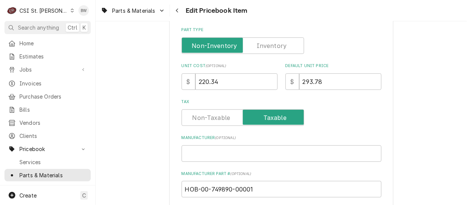
click at [271, 43] on label "Part Type" at bounding box center [243, 45] width 123 height 16
click at [271, 43] on input "Part Type" at bounding box center [243, 45] width 116 height 16
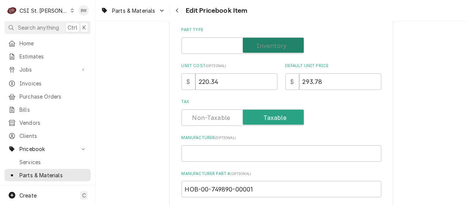
checkbox input "true"
type textarea "x"
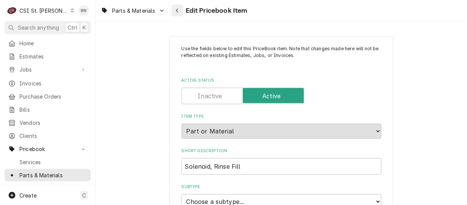
click at [178, 10] on icon "Navigate back" at bounding box center [177, 10] width 3 height 5
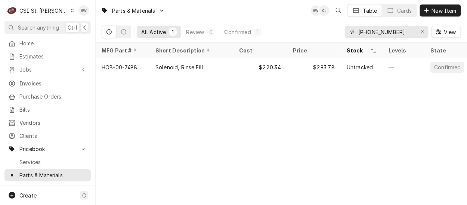
drag, startPoint x: 413, startPoint y: 33, endPoint x: 340, endPoint y: 34, distance: 73.3
click at [340, 34] on div "All Active 1 Review 0 Confirmed 1 00-749890-00001 View" at bounding box center [282, 31] width 360 height 21
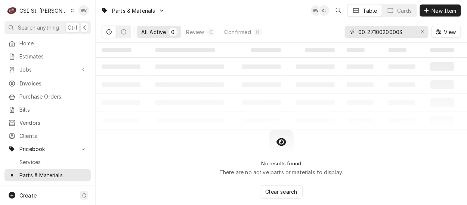
click at [387, 33] on input "00-27100200003" at bounding box center [387, 32] width 56 height 12
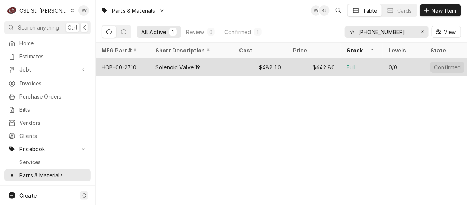
type input "00-271002-00003"
click at [137, 65] on div "HOB-00-271002-00003" at bounding box center [123, 67] width 42 height 8
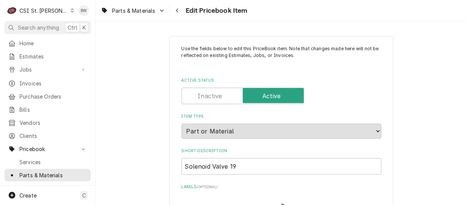
type textarea "x"
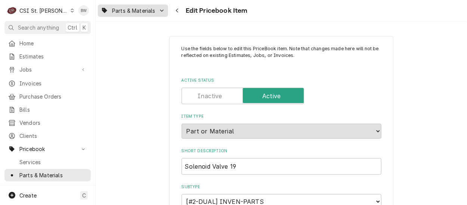
click at [156, 10] on div "Parts & Materials" at bounding box center [132, 10] width 67 height 9
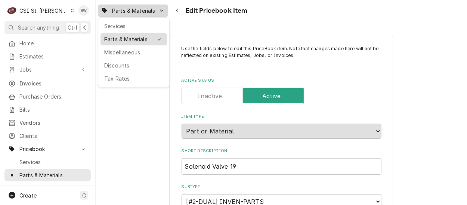
click at [142, 37] on div "Parts & Materials" at bounding box center [128, 39] width 49 height 8
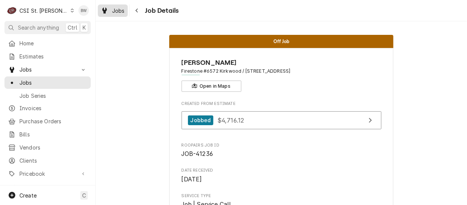
scroll to position [75, 0]
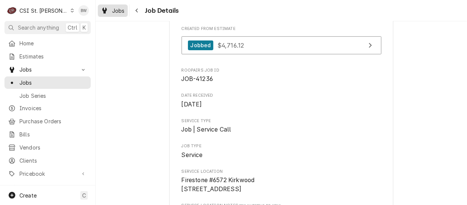
drag, startPoint x: 0, startPoint y: 0, endPoint x: 123, endPoint y: 11, distance: 123.1
click at [123, 11] on span "Jobs" at bounding box center [118, 11] width 13 height 8
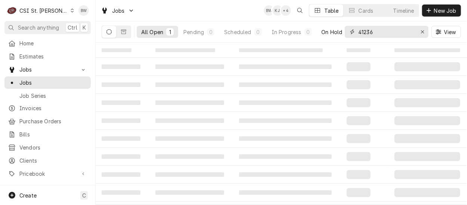
drag, startPoint x: 385, startPoint y: 33, endPoint x: 341, endPoint y: 33, distance: 43.8
click at [341, 33] on div "All Open 1 Pending 0 Scheduled 0 In Progress 0 On Hold 1 Completed 0 41236 View" at bounding box center [282, 31] width 360 height 21
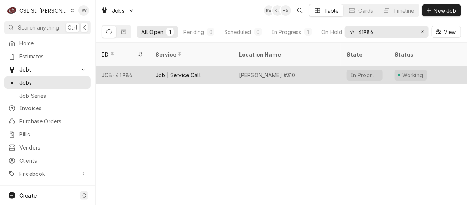
type input "41986"
click at [127, 66] on div "JOB-41986" at bounding box center [123, 75] width 54 height 18
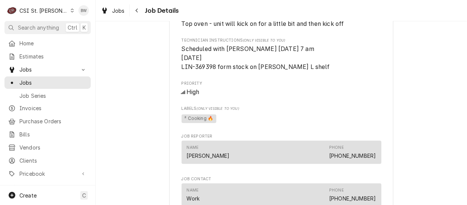
scroll to position [531, 0]
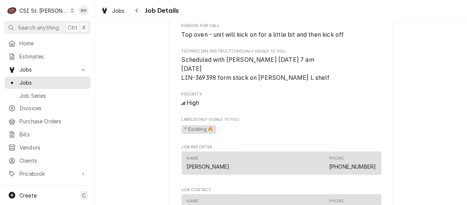
click at [149, 95] on div "Working [PERSON_NAME] & [PERSON_NAME], INC / [PERSON_NAME] [PERSON_NAME] #[STRE…" at bounding box center [282, 30] width 372 height 1063
click at [152, 118] on div "Working [PERSON_NAME] & [PERSON_NAME], INC / [PERSON_NAME] [PERSON_NAME] #[STRE…" at bounding box center [282, 30] width 372 height 1063
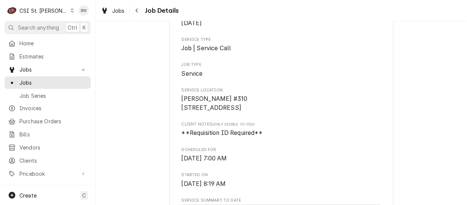
scroll to position [150, 0]
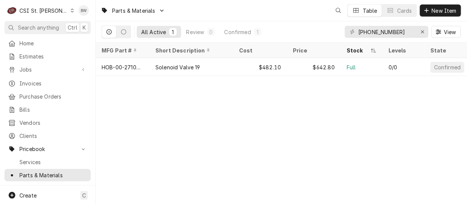
click at [346, 31] on div "[PHONE_NUMBER]" at bounding box center [387, 32] width 84 height 12
click at [424, 34] on icon "Erase input" at bounding box center [423, 31] width 4 height 5
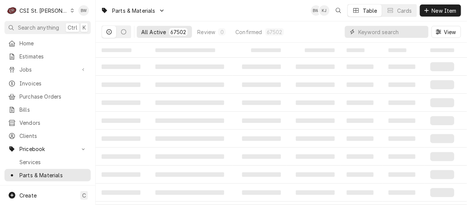
paste input "369398"
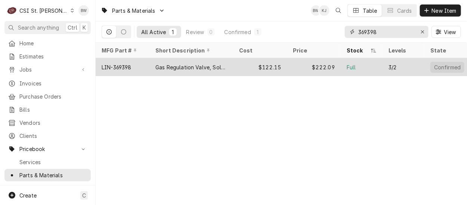
type input "369398"
click at [126, 66] on div "LIN-369398" at bounding box center [117, 67] width 30 height 8
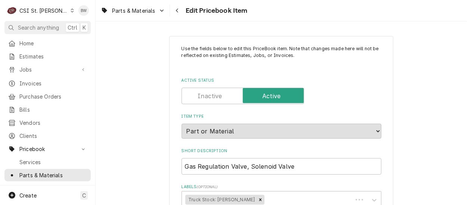
type textarea "x"
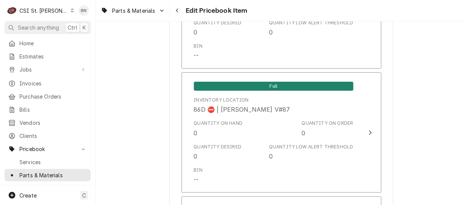
scroll to position [6478, 0]
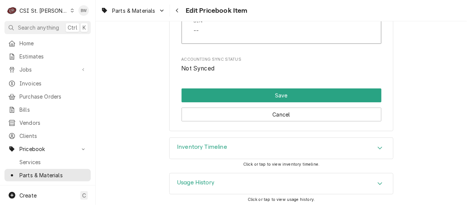
click at [218, 144] on h3 "Inventory Timeline" at bounding box center [202, 147] width 50 height 7
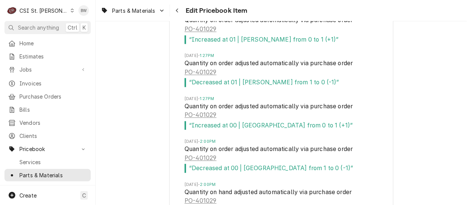
scroll to position [6740, 0]
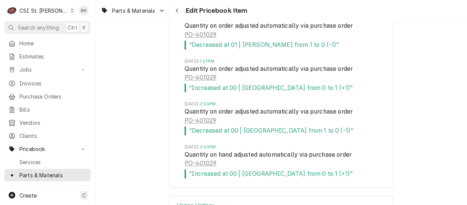
click at [118, 47] on div "Inventory Timeline Fri, Aug 15, 2025 - 10:39AM Quantity on hand updated by Brad…" at bounding box center [282, 34] width 372 height 319
click at [150, 10] on span "Parts & Materials" at bounding box center [133, 11] width 43 height 8
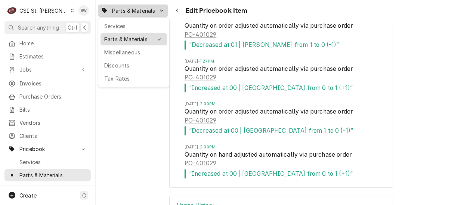
click at [137, 39] on div "Parts & Materials" at bounding box center [128, 39] width 49 height 8
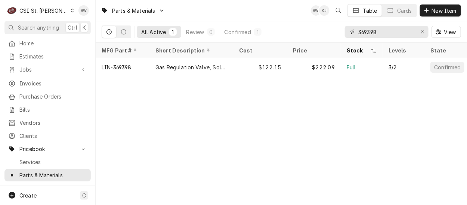
drag, startPoint x: 378, startPoint y: 32, endPoint x: 337, endPoint y: 31, distance: 41.5
click at [338, 32] on div "All Active 1 Review 0 Confirmed 1 369398 View" at bounding box center [282, 31] width 360 height 21
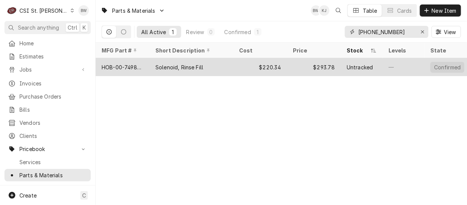
type input "[PHONE_NUMBER]"
click at [137, 65] on div "HOB-00-749890-00001" at bounding box center [123, 67] width 42 height 8
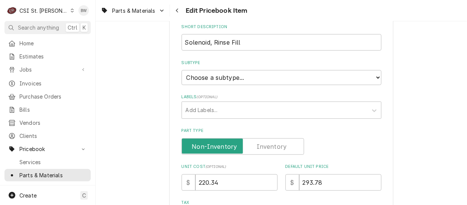
scroll to position [150, 0]
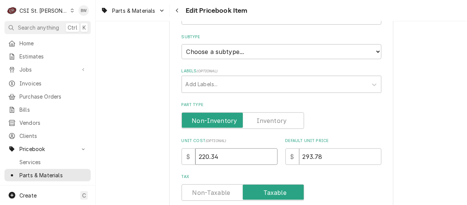
drag, startPoint x: 224, startPoint y: 153, endPoint x: 181, endPoint y: 156, distance: 42.7
click at [182, 156] on div "$ 220.34" at bounding box center [230, 156] width 96 height 16
type textarea "x"
type input "3"
type textarea "x"
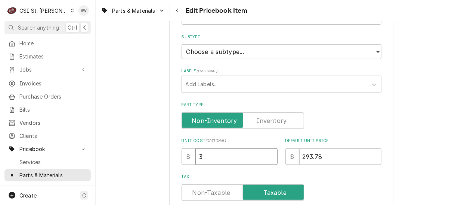
type input "39"
type textarea "x"
type input "390"
type textarea "x"
type input "390.5"
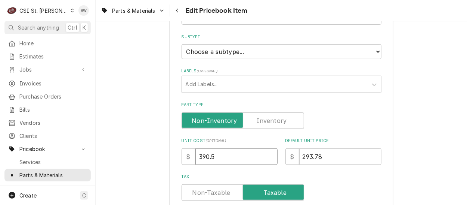
type textarea "x"
type input "390.59"
click at [158, 158] on div "Use the fields below to edit this PriceBook item. Note that changes made here w…" at bounding box center [282, 191] width 372 height 623
drag, startPoint x: 327, startPoint y: 158, endPoint x: 280, endPoint y: 157, distance: 47.5
click at [282, 158] on div "Unit Cost ( optional ) $ 390.59 Default Unit Price $ 293.78" at bounding box center [282, 151] width 200 height 27
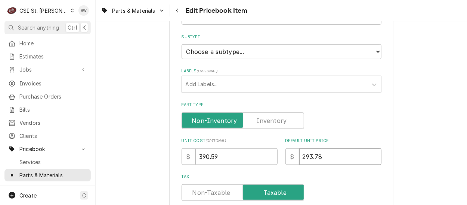
type textarea "x"
type input "4"
type textarea "x"
type input "44"
type textarea "x"
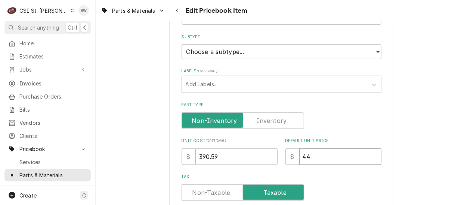
type input "449"
type textarea "x"
type input "449.1"
type textarea "x"
type input "449.16"
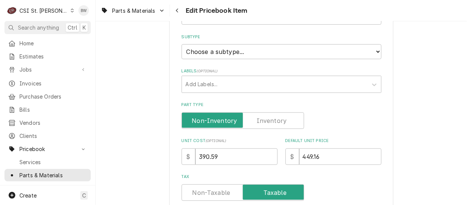
click at [304, 177] on label "Tax" at bounding box center [282, 177] width 200 height 6
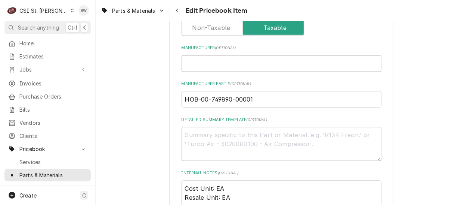
scroll to position [337, 0]
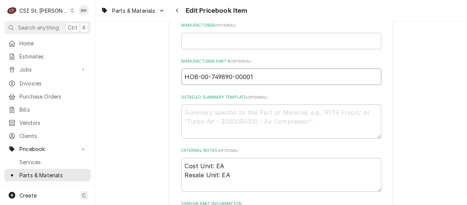
drag, startPoint x: 259, startPoint y: 79, endPoint x: 184, endPoint y: 76, distance: 74.8
click at [184, 76] on input "HOB-00-749890-00001" at bounding box center [282, 76] width 200 height 16
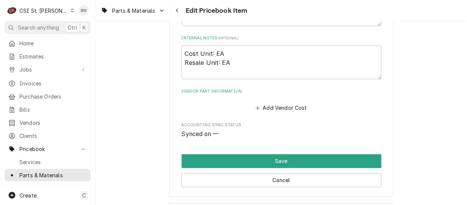
scroll to position [481, 0]
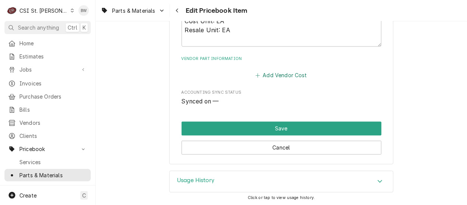
click at [280, 75] on button "Add Vendor Cost" at bounding box center [282, 75] width 54 height 10
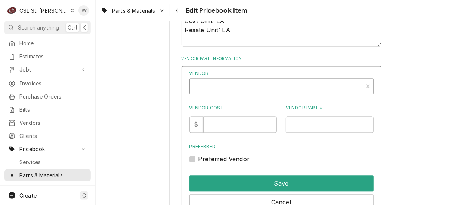
type textarea "x"
click at [222, 83] on div "Vendor" at bounding box center [277, 89] width 166 height 18
type input "parts town"
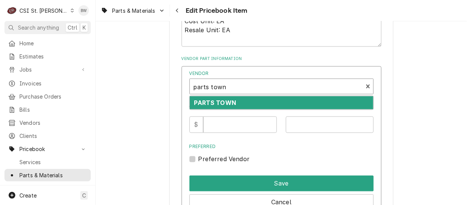
click at [217, 107] on div "PARTS TOWN" at bounding box center [282, 102] width 184 height 13
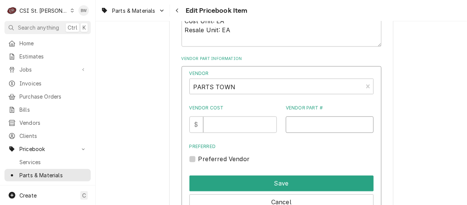
click at [286, 129] on input "Vendor Part #" at bounding box center [330, 124] width 88 height 16
paste input "HOB-00-749890-00001"
type input "HOB-00-749890-00001"
click at [235, 120] on input "Vendor Cost" at bounding box center [240, 124] width 74 height 16
type input "390.59"
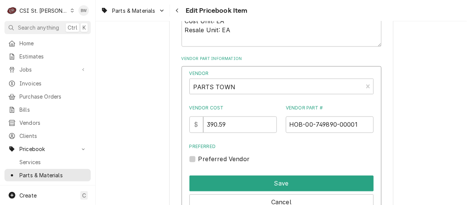
click at [219, 156] on label "Preferred Vendor" at bounding box center [225, 158] width 52 height 9
click at [219, 156] on input "Preferred" at bounding box center [291, 162] width 184 height 16
checkbox input "true"
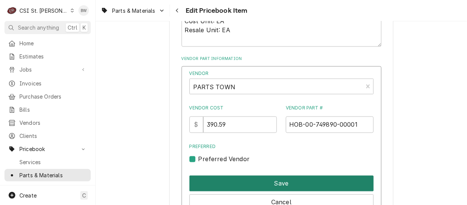
click at [273, 182] on button "Save" at bounding box center [282, 183] width 184 height 16
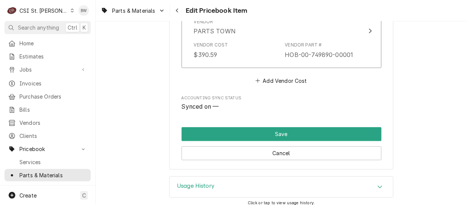
scroll to position [559, 0]
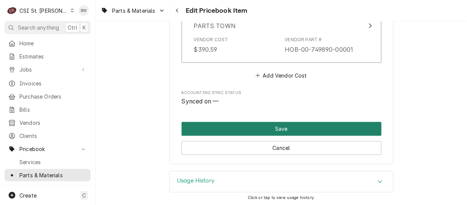
click at [249, 129] on button "Save" at bounding box center [282, 129] width 200 height 14
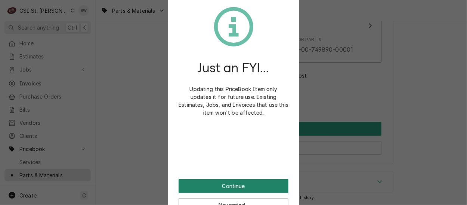
click at [224, 184] on button "Continue" at bounding box center [234, 186] width 110 height 14
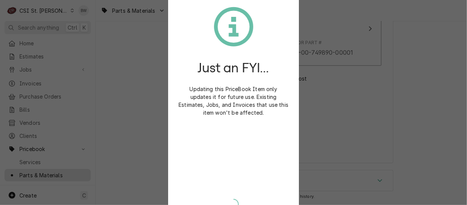
scroll to position [554, 0]
type textarea "x"
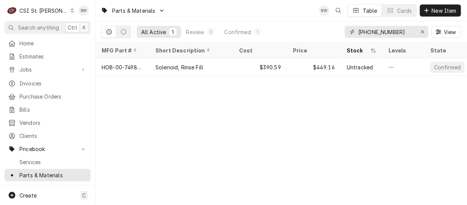
drag, startPoint x: 411, startPoint y: 35, endPoint x: 358, endPoint y: 30, distance: 53.7
click at [358, 30] on div "[PHONE_NUMBER]" at bounding box center [387, 32] width 84 height 12
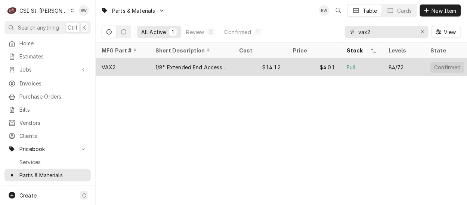
type input "vax2"
click at [134, 67] on div "VAX2" at bounding box center [123, 67] width 54 height 18
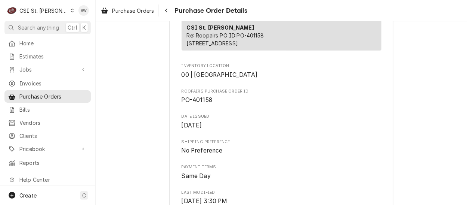
scroll to position [187, 0]
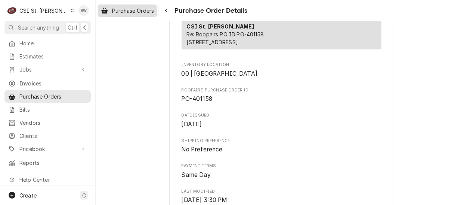
click at [144, 12] on span "Purchase Orders" at bounding box center [133, 11] width 42 height 8
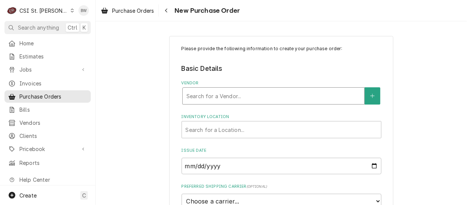
click at [192, 92] on div "Vendor" at bounding box center [274, 95] width 174 height 13
type input "parts town"
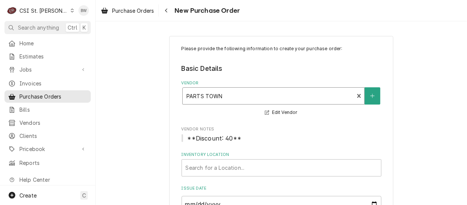
click at [197, 128] on span "Vendor Notes" at bounding box center [282, 129] width 200 height 6
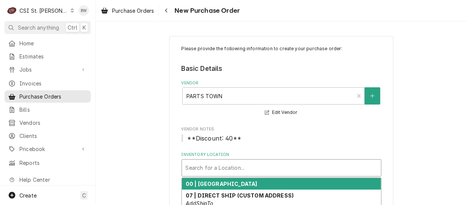
click at [211, 165] on div "Inventory Location" at bounding box center [282, 167] width 192 height 13
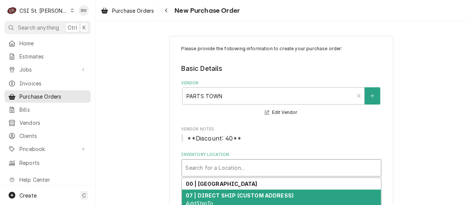
click at [217, 193] on strong "07 | DIRECT SHIP (CUSTOM ADDRESS)" at bounding box center [240, 195] width 108 height 6
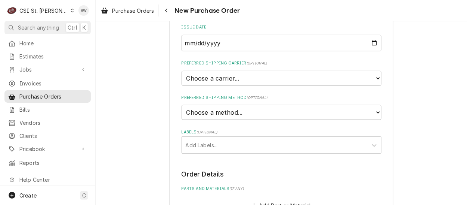
scroll to position [187, 0]
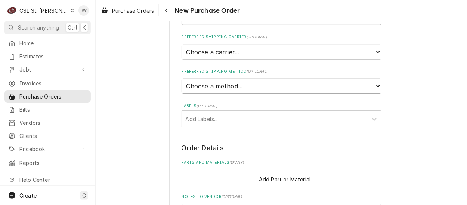
click at [208, 92] on select "Choose a method... Ground Next Day Early AM Next Day Air 2 Day Air Other" at bounding box center [282, 86] width 200 height 15
select select "1"
click at [182, 79] on select "Choose a method... Ground Next Day Early AM Next Day Air 2 Day Air Other" at bounding box center [282, 86] width 200 height 15
type textarea "x"
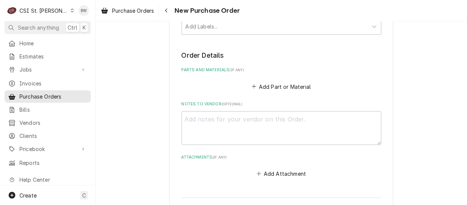
scroll to position [262, 0]
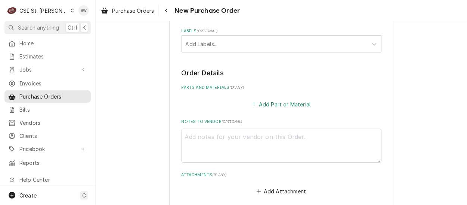
click at [266, 101] on button "Add Part or Material" at bounding box center [282, 104] width 62 height 10
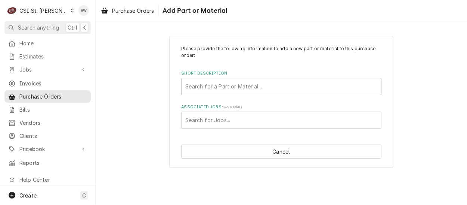
click at [194, 89] on div "Short Description" at bounding box center [282, 86] width 192 height 13
type input "00-749890-00001"
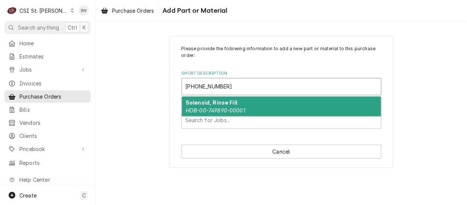
click at [201, 103] on strong "Solenoid, Rinse Fill" at bounding box center [212, 102] width 52 height 6
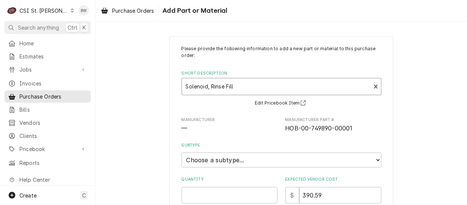
type textarea "x"
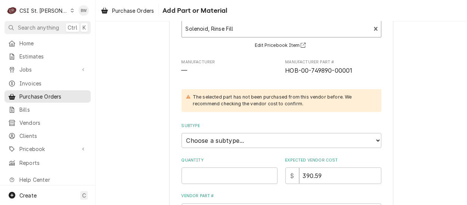
scroll to position [75, 0]
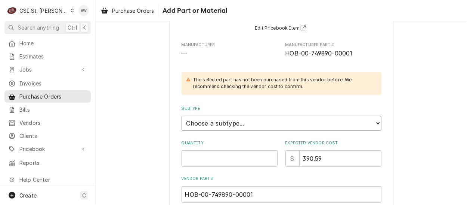
click at [200, 123] on select "Choose a subtype... [#2-DUAL] AFTERHRS-WH-CHG-2 [#2-DUAL] [PERSON_NAME]-EQUIP […" at bounding box center [282, 123] width 200 height 15
select select "1"
click at [182, 116] on select "Choose a subtype... [#2-DUAL] AFTERHRS-WH-CHG-2 [#2-DUAL] BEV-EQUIP [#2-DUAL] B…" at bounding box center [282, 123] width 200 height 15
click at [194, 158] on input "Quantity" at bounding box center [230, 158] width 96 height 16
type textarea "x"
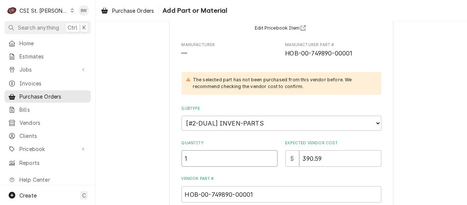
type input "1"
click at [165, 115] on div "Please provide the following information to add a new part or material to this …" at bounding box center [282, 144] width 372 height 380
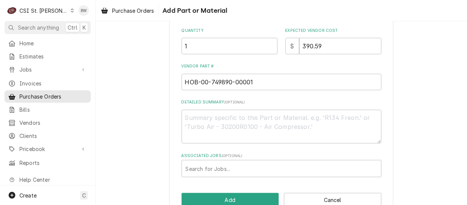
scroll to position [205, 0]
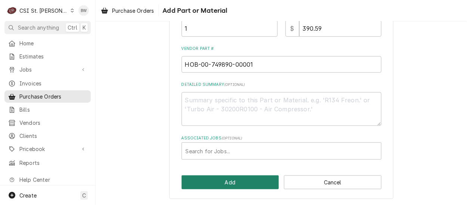
click at [219, 182] on button "Add" at bounding box center [231, 182] width 98 height 14
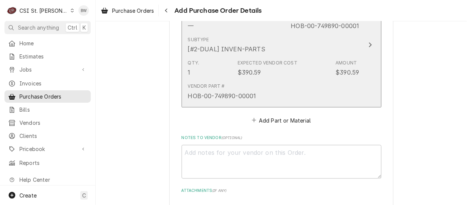
scroll to position [411, 0]
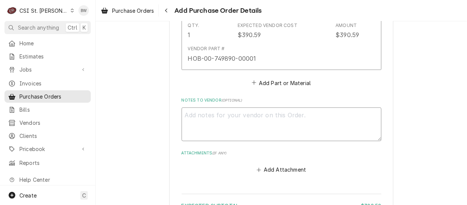
click at [186, 114] on textarea "Notes to Vendor ( optional )" at bounding box center [282, 124] width 200 height 34
click at [186, 113] on textarea "Notes to Vendor ( optional )" at bounding box center [282, 124] width 200 height 34
paste textarea "Union R-Xi School District 21 Progress Parkway Union, MO 63084"
type textarea "x"
type textarea "Union R-Xi School District 21 Progress Parkway Union, MO 63084"
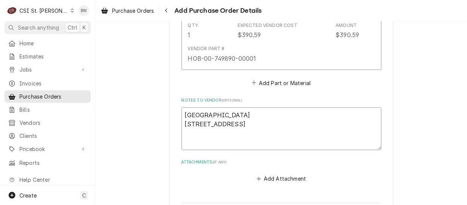
type textarea "x"
type textarea "Union R-Xi School District 21 Progress Parkway Union, MO 63084"
type textarea "x"
type textarea "Union R-Xi School District 21 Progress Parkway Union, MO 63084 A"
type textarea "x"
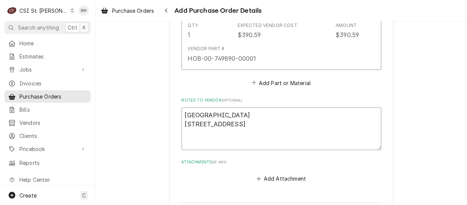
type textarea "Union R-Xi School District 21 Progress Parkway Union, MO 63084 At"
type textarea "x"
type textarea "Union R-Xi School District 21 Progress Parkway Union, MO 63084 Att"
type textarea "x"
type textarea "Union R-Xi School District 21 Progress Parkway Union, MO 63084 Attn"
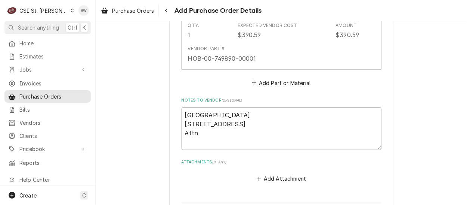
type textarea "x"
type textarea "Union R-Xi School District 21 Progress Parkway Union, MO 63084 Attn"
type textarea "x"
type textarea "Union R-Xi School District 21 Progress Parkway Union, MO 63084 Attn T"
type textarea "x"
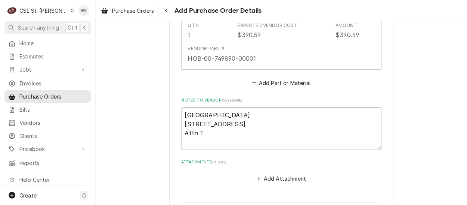
type textarea "Union R-Xi School District 21 Progress Parkway Union, MO 63084 Attn Tr"
type textarea "x"
type textarea "Union R-Xi School District 21 Progress Parkway Union, MO 63084 Attn Tro"
type textarea "x"
type textarea "Union R-Xi School District 21 Progress Parkway Union, MO 63084 Attn Troy"
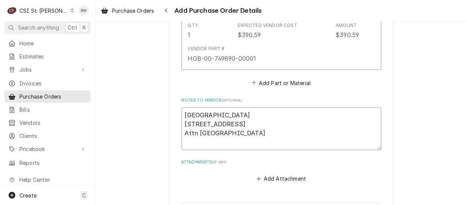
type textarea "x"
type textarea "Union R-Xi School District 21 Progress Parkway Union, MO 63084 Attn Troy,"
type textarea "x"
type textarea "Union R-Xi School District 21 Progress Parkway Union, MO 63084 Attn Troy,"
type textarea "x"
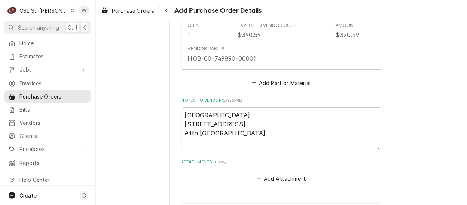
type textarea "Union R-Xi School District 21 Progress Parkway Union, MO 63084 Attn Troy, C"
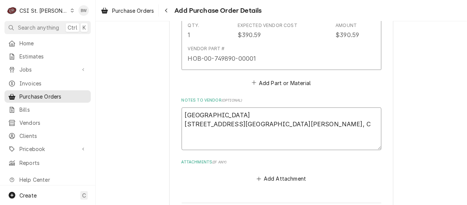
type textarea "x"
type textarea "Union R-Xi School District 21 Progress Parkway Union, MO 63084 Attn Troy, Cen"
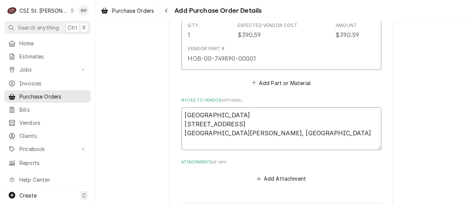
type textarea "x"
type textarea "Union R-Xi School District 21 Progress Parkway Union, MO 63084 Attn Troy, Cent"
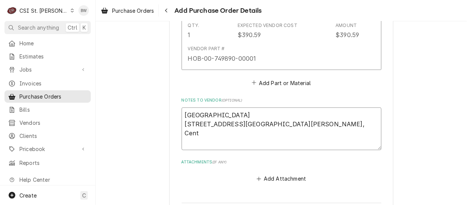
type textarea "x"
type textarea "Union R-Xi School District 21 Progress Parkway Union, MO 63084 Attn Troy, Centr"
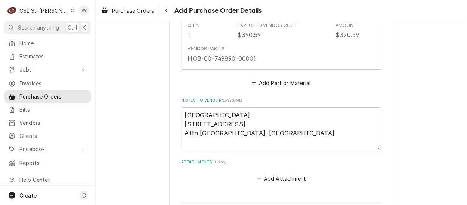
type textarea "x"
type textarea "Union R-Xi School District 21 Progress Parkway Union, MO 63084 Attn Troy, Centra"
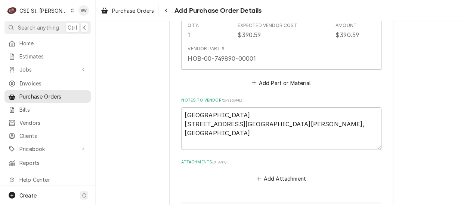
type textarea "x"
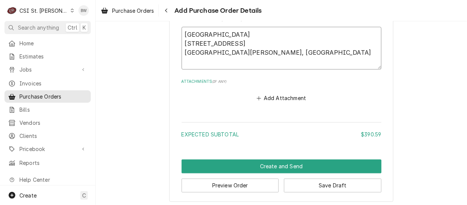
scroll to position [495, 0]
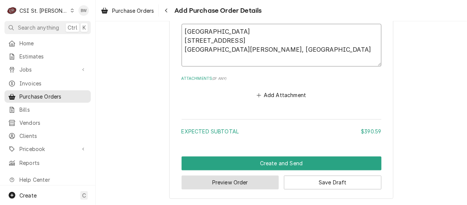
type textarea "Union R-Xi School District 21 Progress Parkway Union, MO 63084 Attn Troy, Centr…"
click at [224, 177] on button "Preview Order" at bounding box center [231, 182] width 98 height 14
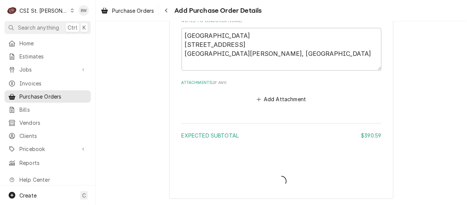
type textarea "x"
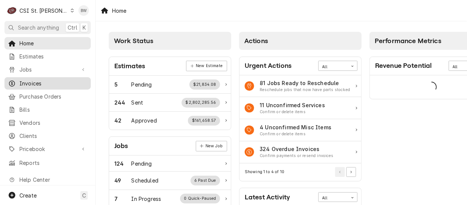
click at [33, 84] on span "Invoices" at bounding box center [53, 83] width 68 height 8
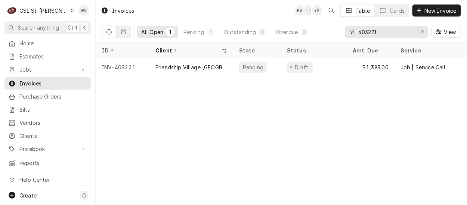
drag, startPoint x: 382, startPoint y: 31, endPoint x: 352, endPoint y: 30, distance: 29.5
click at [352, 30] on div "403221" at bounding box center [387, 32] width 84 height 12
click at [430, 9] on span "New Invoice" at bounding box center [440, 11] width 35 height 8
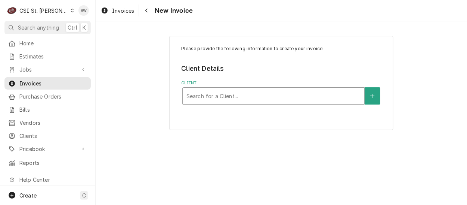
click at [195, 94] on div "Client" at bounding box center [274, 95] width 174 height 13
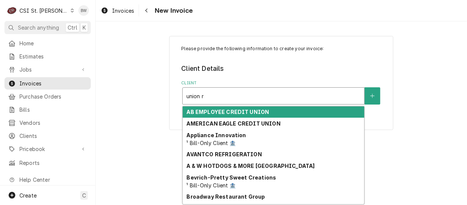
type input "union r-"
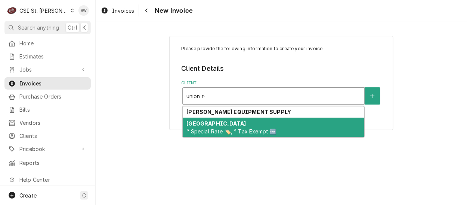
click at [212, 125] on strong "[GEOGRAPHIC_DATA]" at bounding box center [216, 123] width 59 height 6
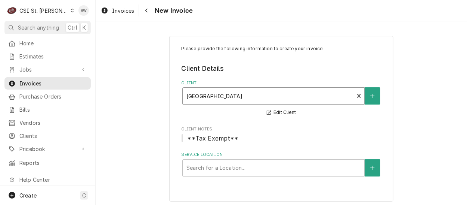
scroll to position [3, 0]
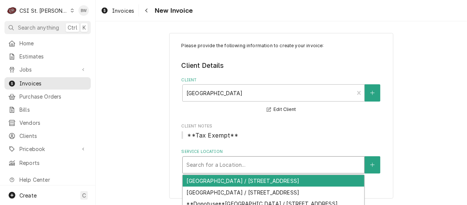
click at [240, 166] on div "Service Location" at bounding box center [274, 164] width 174 height 13
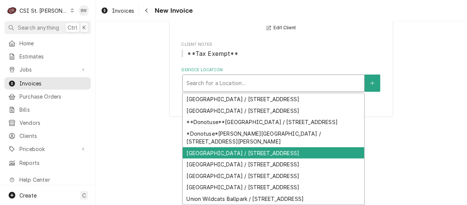
scroll to position [38, 0]
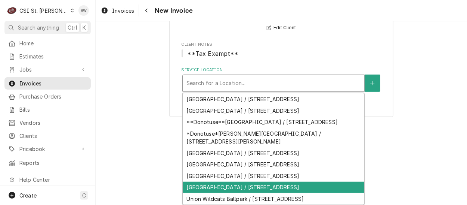
click at [257, 181] on div "Union R-Xi School District / 21 Progress Parkway, Union, MO 63084" at bounding box center [274, 187] width 182 height 12
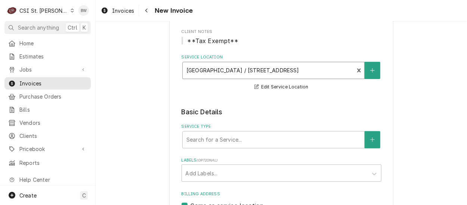
scroll to position [153, 0]
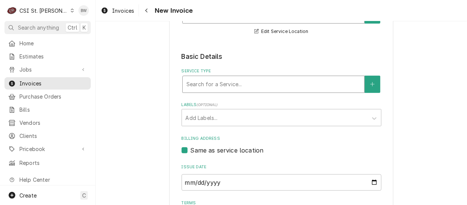
click at [194, 85] on div "Service Type" at bounding box center [274, 83] width 174 height 13
type input "s"
type input "parts"
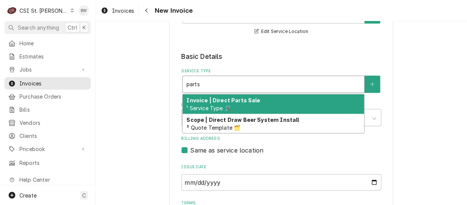
click at [204, 102] on strong "Invoice | Direct Parts Sale" at bounding box center [224, 100] width 74 height 6
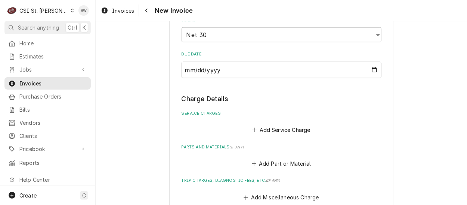
scroll to position [377, 0]
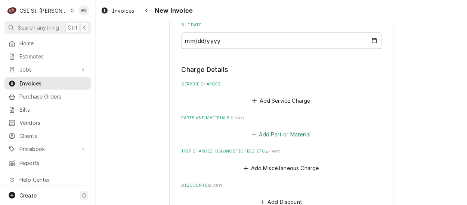
click at [275, 132] on button "Add Part or Material" at bounding box center [282, 134] width 62 height 10
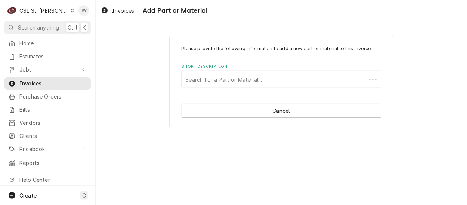
click at [200, 83] on div "Short Description" at bounding box center [274, 79] width 177 height 13
type input "hob-00-749890-00001"
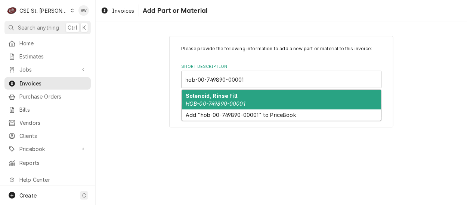
click at [191, 98] on strong "Solenoid, Rinse Fill" at bounding box center [212, 95] width 52 height 6
type textarea "x"
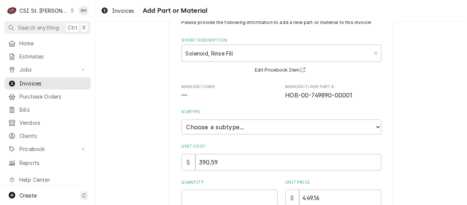
scroll to position [75, 0]
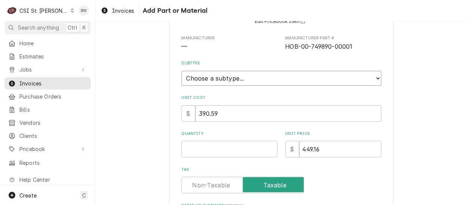
click at [213, 78] on select "Choose a subtype... [#2-DUAL] AFTERHRS-WH-CHG-2 [#2-DUAL] BEV-EQUIP [#2-DUAL] B…" at bounding box center [282, 78] width 200 height 15
select select "1"
click at [182, 71] on select "Choose a subtype... [#2-DUAL] AFTERHRS-WH-CHG-2 [#2-DUAL] BEV-EQUIP [#2-DUAL] B…" at bounding box center [282, 78] width 200 height 15
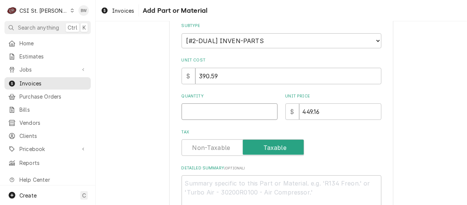
click at [197, 110] on input "Quantity" at bounding box center [230, 111] width 96 height 16
type textarea "x"
type input "1"
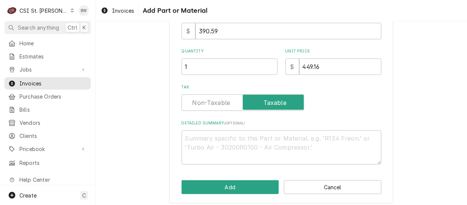
scroll to position [162, 0]
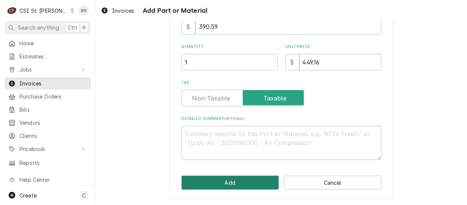
click at [217, 185] on button "Add" at bounding box center [231, 182] width 98 height 14
type textarea "x"
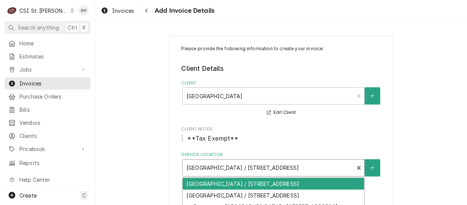
drag, startPoint x: 184, startPoint y: 167, endPoint x: 239, endPoint y: 168, distance: 55.4
click at [239, 168] on div "Service Location" at bounding box center [269, 167] width 164 height 13
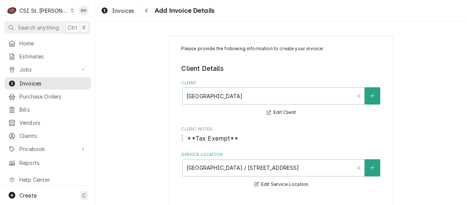
click at [236, 113] on div "Client Union R-XI School District ³ Special Rate 🏷️, ³ Tax Exempt 🆓 Edit Client" at bounding box center [282, 98] width 200 height 37
click at [149, 13] on div "Navigate back" at bounding box center [146, 10] width 7 height 7
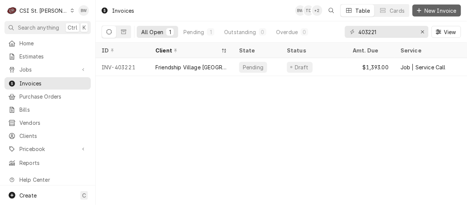
click at [421, 7] on div "Dynamic Content Wrapper" at bounding box center [419, 10] width 7 height 7
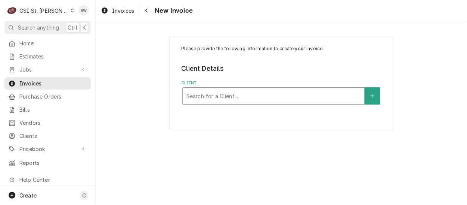
click at [193, 95] on div "Client" at bounding box center [274, 95] width 174 height 13
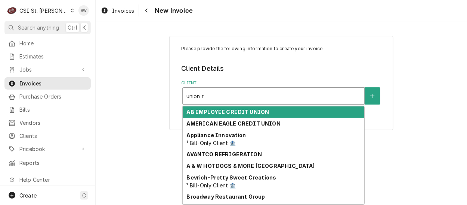
type input "union r-"
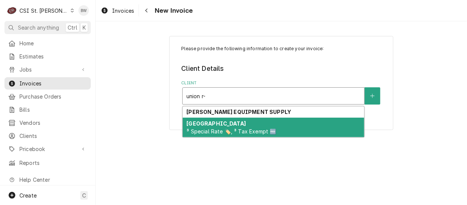
click at [203, 121] on strong "[GEOGRAPHIC_DATA]" at bounding box center [216, 123] width 59 height 6
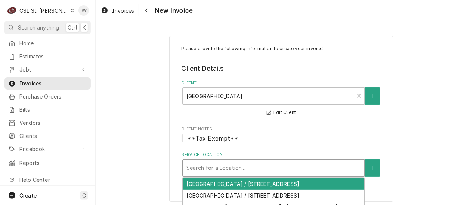
click at [210, 168] on div "Service Location" at bounding box center [274, 167] width 174 height 13
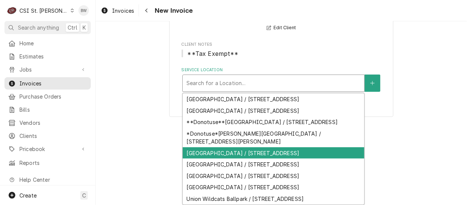
scroll to position [38, 0]
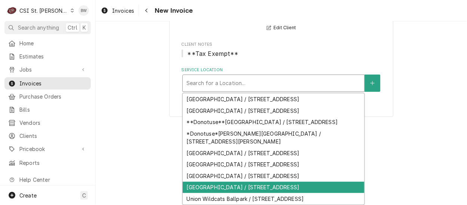
click at [254, 181] on div "Union R-Xi School District / 21 Progress Parkway, Union, MO 63084" at bounding box center [274, 187] width 182 height 12
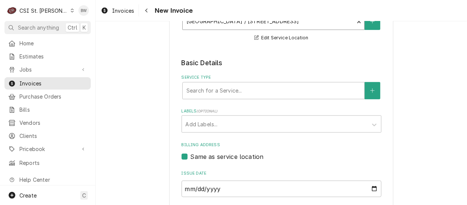
scroll to position [153, 0]
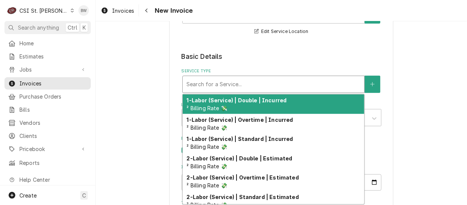
click at [211, 81] on div "Service Type" at bounding box center [274, 83] width 174 height 13
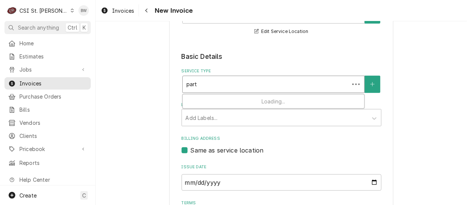
type input "parts"
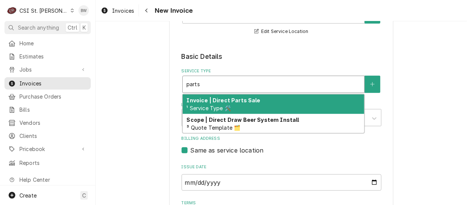
click at [210, 100] on strong "Invoice | Direct Parts Sale" at bounding box center [224, 100] width 74 height 6
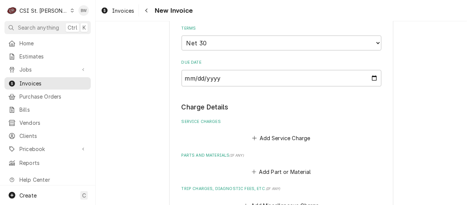
scroll to position [377, 0]
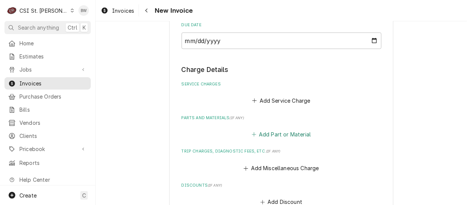
click at [268, 131] on button "Add Part or Material" at bounding box center [282, 134] width 62 height 10
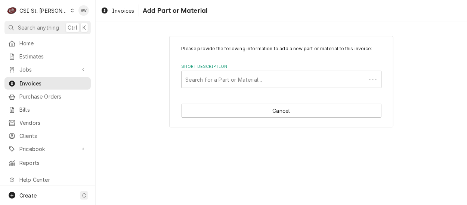
click at [202, 79] on div "Short Description" at bounding box center [274, 79] width 177 height 13
type input "hob-00-749890-00001"
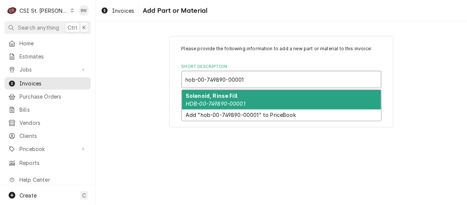
click at [199, 98] on div "Solenoid, Rinse Fill HOB-00-749890-00001" at bounding box center [281, 99] width 199 height 19
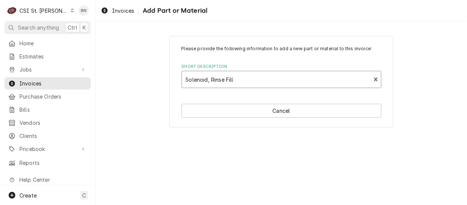
type textarea "x"
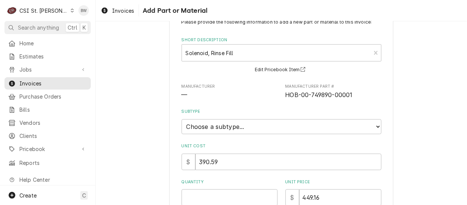
scroll to position [75, 0]
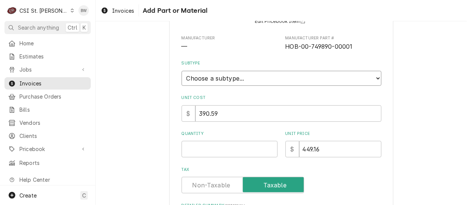
click at [208, 79] on select "Choose a subtype... [#2-DUAL] AFTERHRS-WH-CHG-2 [#2-DUAL] BEV-EQUIP [#2-DUAL] B…" at bounding box center [282, 78] width 200 height 15
select select "1"
click at [182, 71] on select "Choose a subtype... [#2-DUAL] AFTERHRS-WH-CHG-2 [#2-DUAL] BEV-EQUIP [#2-DUAL] B…" at bounding box center [282, 78] width 200 height 15
click at [192, 152] on input "Quantity" at bounding box center [230, 149] width 96 height 16
type textarea "x"
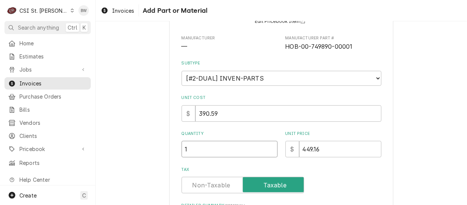
type input "1"
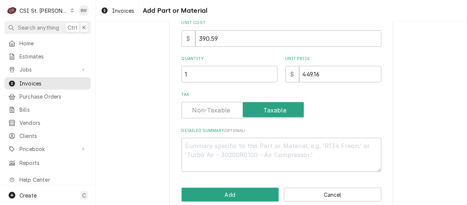
scroll to position [162, 0]
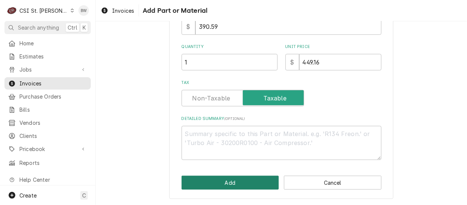
click at [223, 179] on button "Add" at bounding box center [231, 182] width 98 height 14
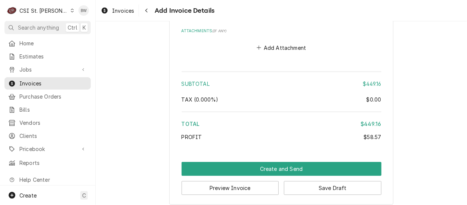
scroll to position [800, 0]
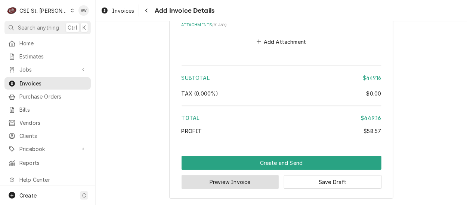
click at [217, 179] on button "Preview Invoice" at bounding box center [231, 182] width 98 height 14
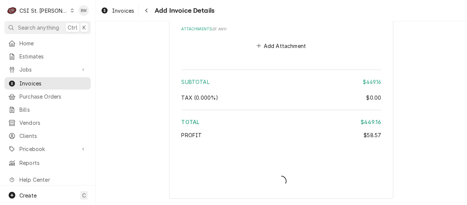
scroll to position [795, 0]
type textarea "x"
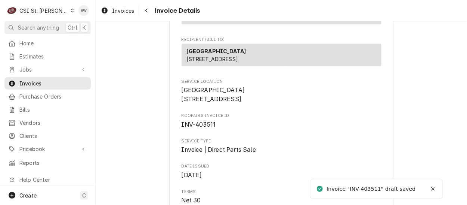
scroll to position [150, 0]
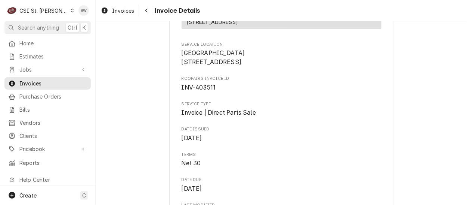
drag, startPoint x: 235, startPoint y: 86, endPoint x: 175, endPoint y: 71, distance: 62.1
drag, startPoint x: 175, startPoint y: 71, endPoint x: 193, endPoint y: 74, distance: 18.0
copy span "[GEOGRAPHIC_DATA] [STREET_ADDRESS]"
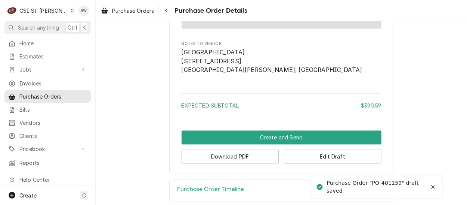
scroll to position [537, 0]
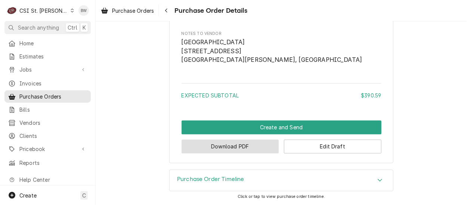
click at [230, 145] on button "Download PDF" at bounding box center [231, 146] width 98 height 14
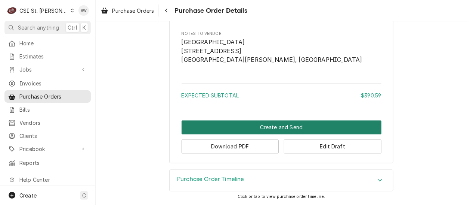
click at [263, 128] on button "Create and Send" at bounding box center [282, 127] width 200 height 14
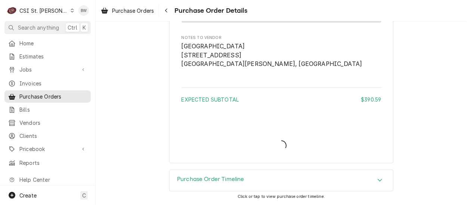
scroll to position [533, 0]
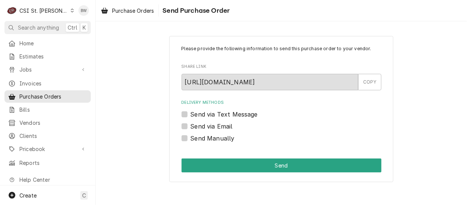
click at [204, 138] on label "Send Manually" at bounding box center [213, 138] width 44 height 9
click at [204, 138] on input "Send Manually" at bounding box center [291, 142] width 200 height 16
checkbox input "true"
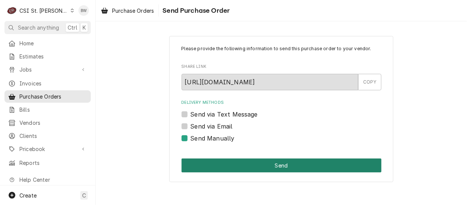
click at [229, 161] on button "Send" at bounding box center [282, 165] width 200 height 14
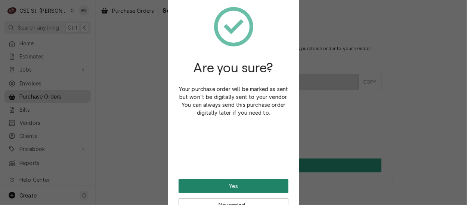
click at [215, 181] on button "Yes" at bounding box center [234, 186] width 110 height 14
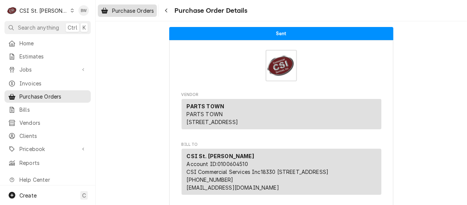
click at [138, 9] on span "Purchase Orders" at bounding box center [133, 11] width 42 height 8
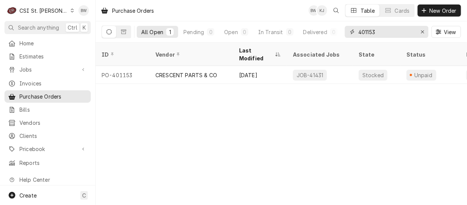
click at [376, 32] on input "401153" at bounding box center [387, 32] width 56 height 12
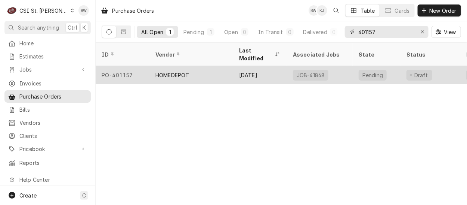
type input "401157"
click at [135, 66] on div "PO-401157" at bounding box center [123, 75] width 54 height 18
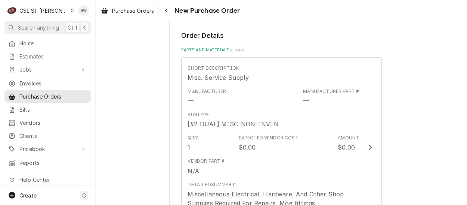
scroll to position [337, 0]
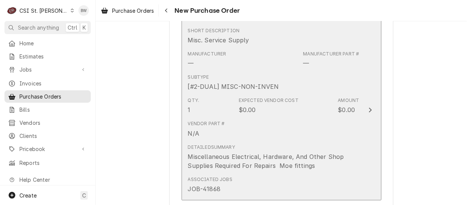
click at [271, 97] on div "Expected Vendor Cost" at bounding box center [269, 100] width 60 height 7
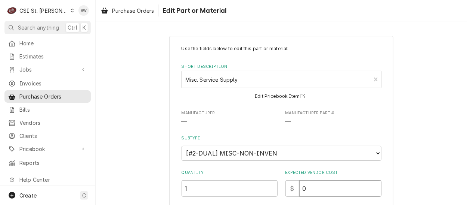
drag, startPoint x: 306, startPoint y: 189, endPoint x: 292, endPoint y: 188, distance: 14.2
click at [292, 189] on div "$ 0" at bounding box center [334, 188] width 96 height 16
type textarea "x"
type input "1"
type textarea "x"
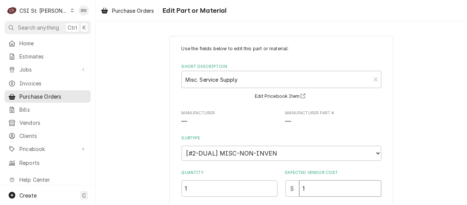
type input "15"
type textarea "x"
type input "15.9"
type textarea "x"
type input "15.90"
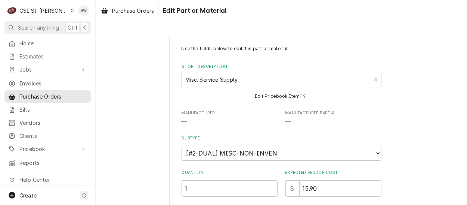
click at [273, 163] on div "Use the fields below to edit this part or material: Short Description Misc. Ser…" at bounding box center [282, 186] width 200 height 283
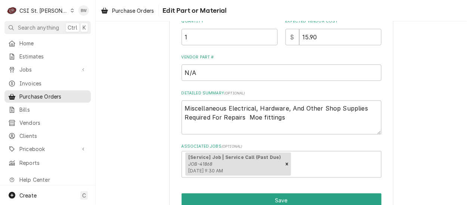
scroll to position [187, 0]
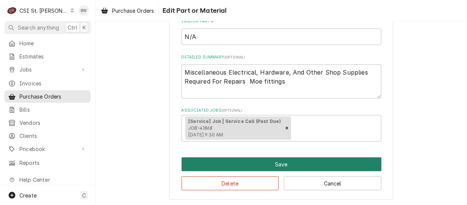
click at [269, 165] on button "Save" at bounding box center [282, 164] width 200 height 14
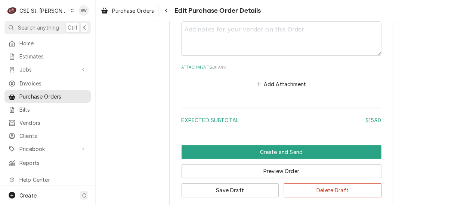
scroll to position [589, 0]
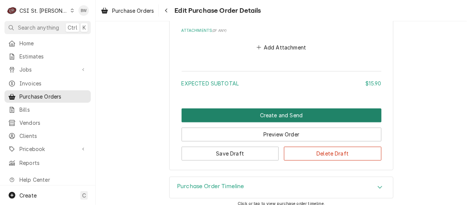
click at [243, 116] on button "Create and Send" at bounding box center [282, 115] width 200 height 14
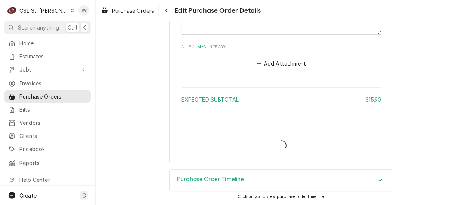
scroll to position [572, 0]
type textarea "x"
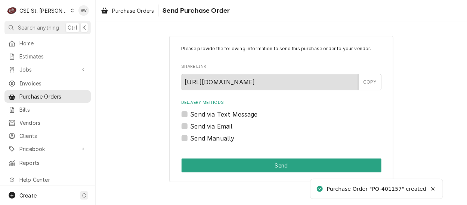
click at [197, 140] on label "Send Manually" at bounding box center [213, 138] width 44 height 9
click at [197, 140] on input "Send Manually" at bounding box center [291, 142] width 200 height 16
checkbox input "true"
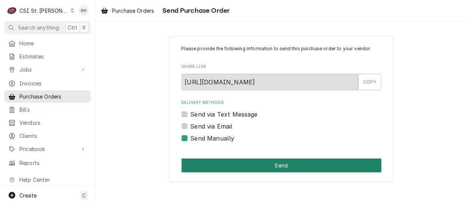
click at [227, 160] on button "Send" at bounding box center [282, 165] width 200 height 14
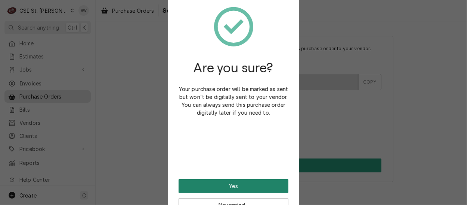
click at [224, 182] on button "Yes" at bounding box center [234, 186] width 110 height 14
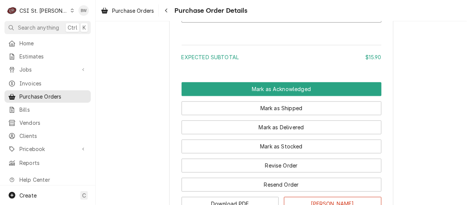
scroll to position [673, 0]
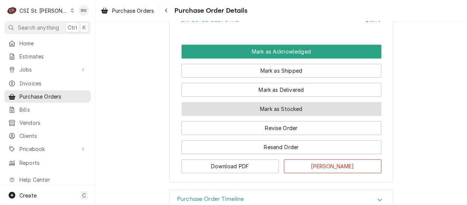
click at [235, 116] on button "Mark as Stocked" at bounding box center [282, 109] width 200 height 14
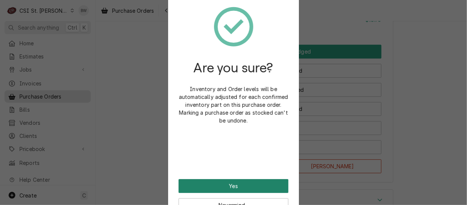
click at [228, 181] on button "Yes" at bounding box center [234, 186] width 110 height 14
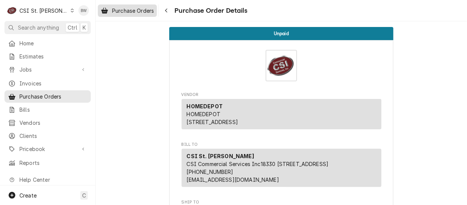
click at [135, 11] on span "Purchase Orders" at bounding box center [133, 11] width 42 height 8
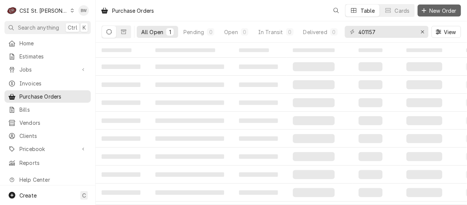
click at [437, 13] on span "New Order" at bounding box center [444, 11] width 30 height 8
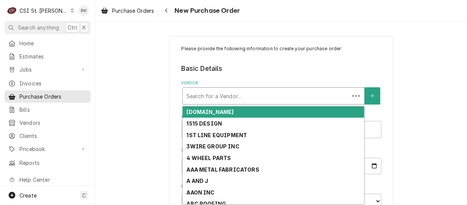
click at [194, 93] on div "Vendor" at bounding box center [266, 95] width 159 height 13
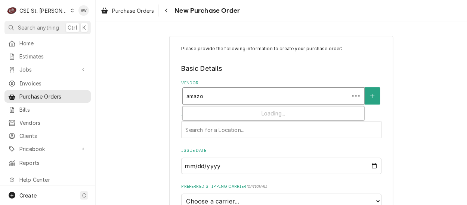
type input "amazon"
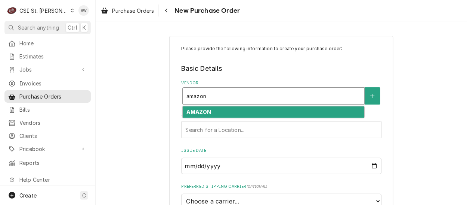
click at [195, 113] on strong "AMAZON" at bounding box center [199, 111] width 25 height 6
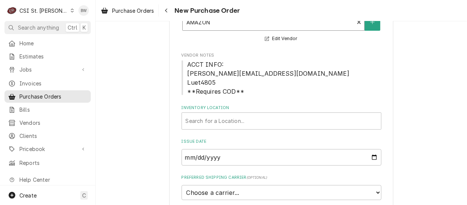
scroll to position [75, 0]
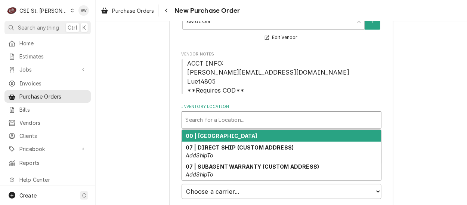
click at [201, 121] on div "Inventory Location" at bounding box center [282, 119] width 192 height 13
click at [203, 135] on strong "00 | [GEOGRAPHIC_DATA]" at bounding box center [222, 135] width 72 height 6
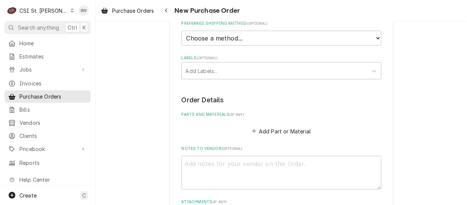
scroll to position [299, 0]
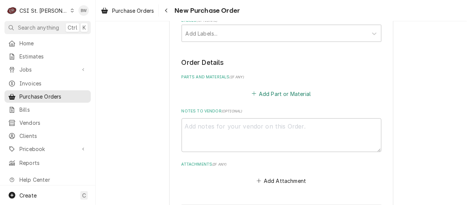
click at [271, 91] on button "Add Part or Material" at bounding box center [282, 93] width 62 height 10
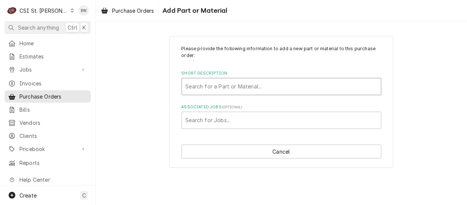
click at [202, 85] on div "Short Description" at bounding box center [282, 86] width 192 height 13
type input "tool replacement"
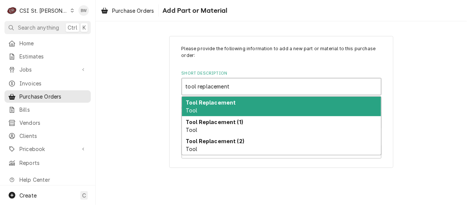
click at [206, 99] on strong "Tool Replacement" at bounding box center [211, 102] width 50 height 6
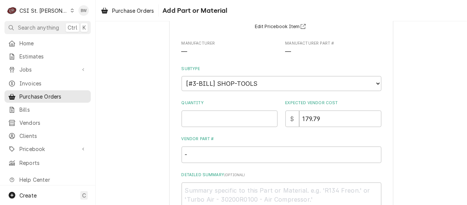
scroll to position [112, 0]
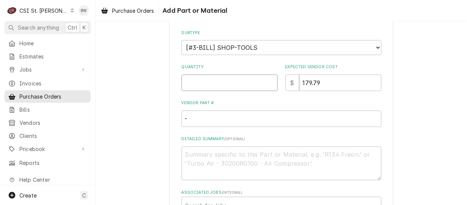
click at [193, 84] on input "Quantity" at bounding box center [230, 82] width 96 height 16
type textarea "x"
type input "1"
type textarea "x"
type input "4"
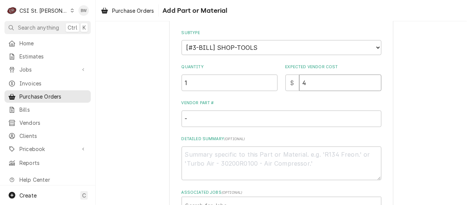
type textarea "x"
type input "43"
type textarea "x"
type input "437"
type textarea "x"
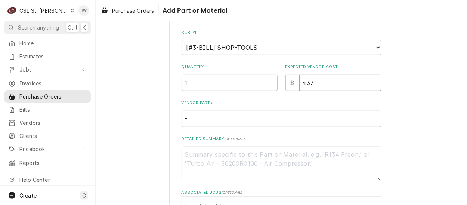
type input "437.5"
type textarea "x"
type input "437.56"
click at [166, 125] on div "Please provide the following information to add a new part or material to this …" at bounding box center [282, 88] width 372 height 342
click at [203, 152] on textarea "Detailed Summary ( optional )" at bounding box center [282, 163] width 200 height 34
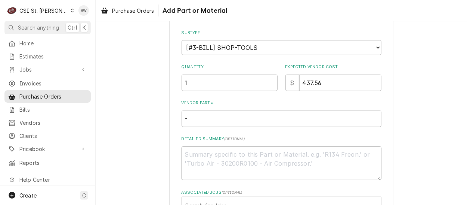
type textarea "x"
type textarea "T"
type textarea "x"
type textarea "To"
type textarea "x"
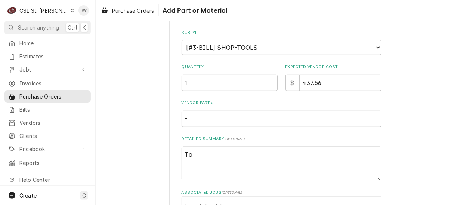
type textarea "Too"
type textarea "x"
type textarea "Tool"
type textarea "x"
type textarea "Tool"
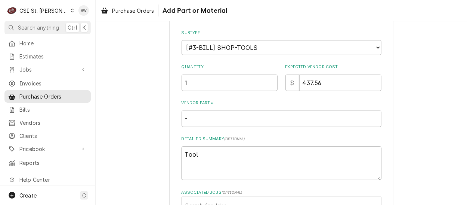
type textarea "x"
type textarea "Tool B"
type textarea "x"
type textarea "Tool Bo"
type textarea "x"
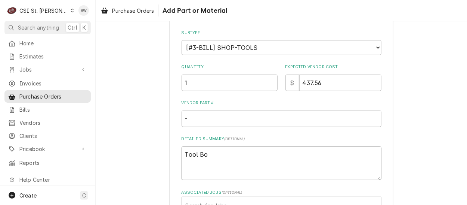
type textarea "Tool Box"
type textarea "x"
type textarea "Tool Boxe"
type textarea "x"
type textarea "Tool Boxes"
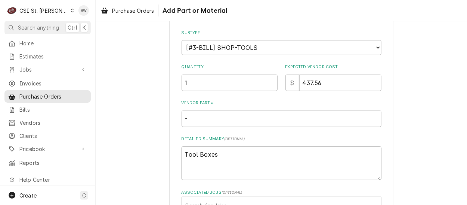
type textarea "x"
type textarea "Tool Boxes"
type textarea "x"
type textarea "Tool Boxes f"
type textarea "x"
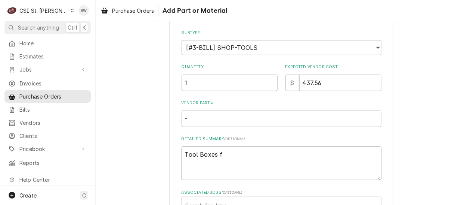
type textarea "Tool Boxes fo"
type textarea "x"
type textarea "Tool Boxes for"
type textarea "x"
type textarea "Tool Boxes for"
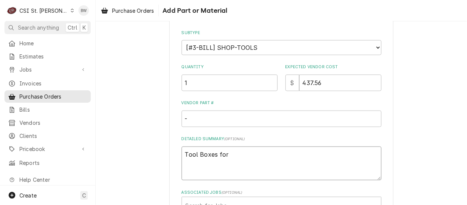
type textarea "x"
type textarea "Tool Boxes for M"
type textarea "x"
type textarea "Tool Boxes for Mi"
type textarea "x"
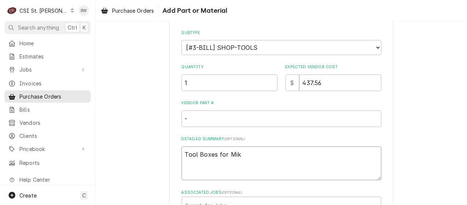
type textarea "Tool Boxes for Mike"
type textarea "x"
type textarea "Tool Boxes for Mike"
type textarea "x"
type textarea "Tool Boxes for Mike B"
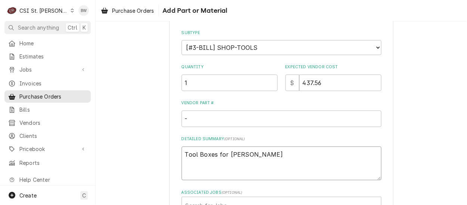
type textarea "x"
type textarea "Tool Boxes for Mike Ba"
type textarea "x"
type textarea "Tool Boxes for Mike Bar"
type textarea "x"
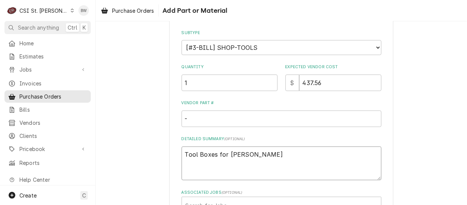
type textarea "Tool Boxes for Mike Barn"
type textarea "x"
type textarea "Tool Boxes for Mike Barne"
type textarea "x"
type textarea "Tool Boxes for Mike Barnet"
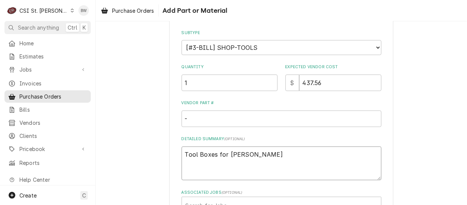
type textarea "x"
type textarea "Tool Boxes for Mike Barnett"
type textarea "x"
type textarea "Tool Boxes for Mike Barnett"
type textarea "x"
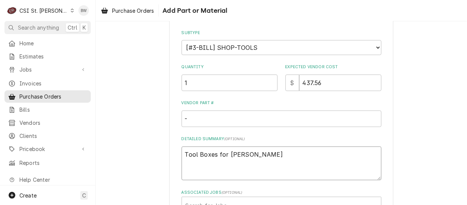
type textarea "Tool Boxes for Mike Barnett t"
type textarea "x"
type textarea "Tool Boxes for Mike Barnett tru"
type textarea "x"
type textarea "Tool Boxes for Mike Barnett truc"
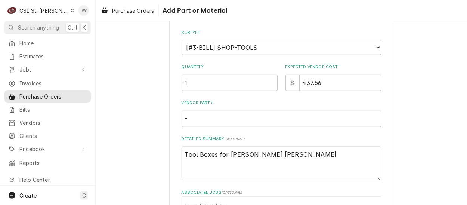
type textarea "x"
type textarea "Tool Boxes for Mike Barnett truck"
type textarea "x"
type textarea "Tool Boxes for Mike Barnett truck,"
type textarea "x"
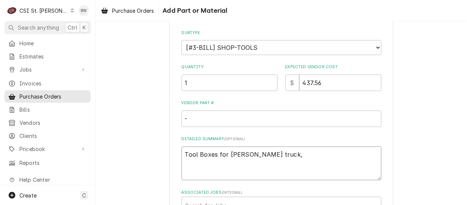
type textarea "Tool Boxes for Mike Barnett truck, r"
type textarea "x"
type textarea "Tool Boxes for Mike Barnett truck, re"
type textarea "x"
type textarea "Tool Boxes for Mike Barnett truck, req"
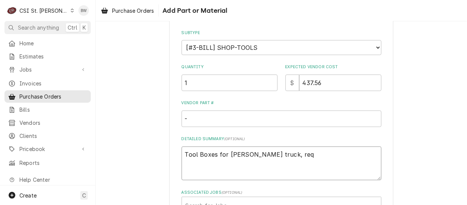
type textarea "x"
type textarea "Tool Boxes for Mike Barnett truck, req"
type textarea "x"
type textarea "Tool Boxes for Mike Barnett truck, req by"
type textarea "x"
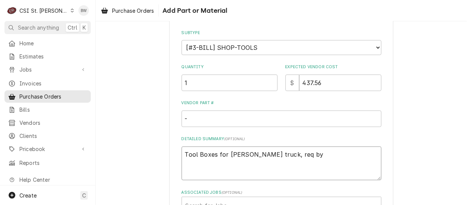
type textarea "Tool Boxes for Mike Barnett truck, req by"
type textarea "x"
type textarea "Tool Boxes for Mike Barnett truck, req by J"
type textarea "x"
type textarea "Tool Boxes for Mike Barnett truck, req by Je"
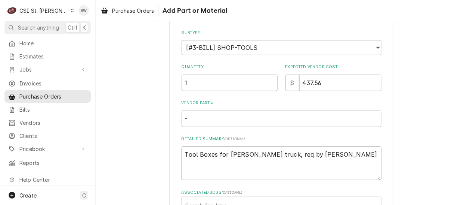
type textarea "x"
type textarea "Tool Boxes for Mike Barnett truck, req by Jef"
type textarea "x"
type textarea "Tool Boxes for Mike Barnett truck, req by Jeff"
type textarea "x"
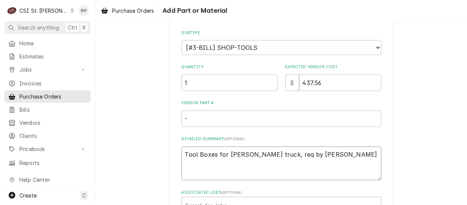
type textarea "Tool Boxes for Mike Barnett truck, req by Jeff G"
type textarea "x"
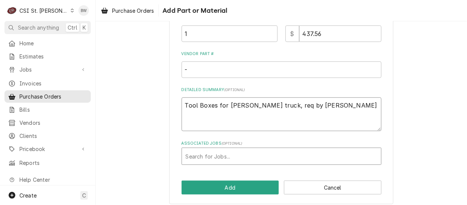
scroll to position [166, 0]
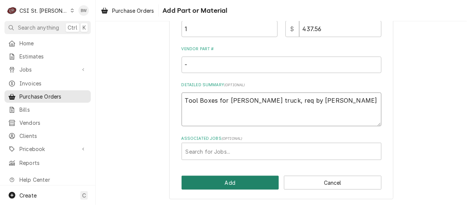
type textarea "Tool Boxes for Mike Barnett truck, req by Jeff G"
click at [218, 182] on button "Add" at bounding box center [231, 182] width 98 height 14
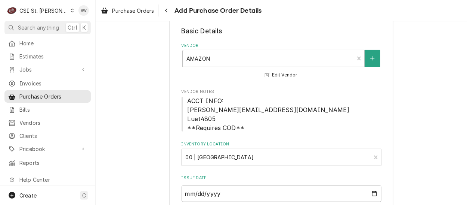
scroll to position [75, 0]
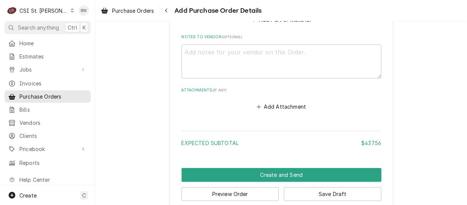
scroll to position [536, 0]
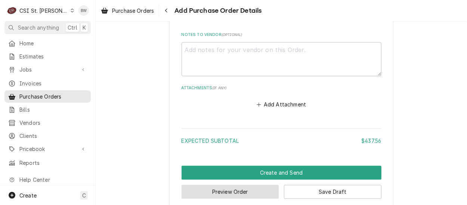
click at [214, 184] on button "Preview Order" at bounding box center [231, 191] width 98 height 14
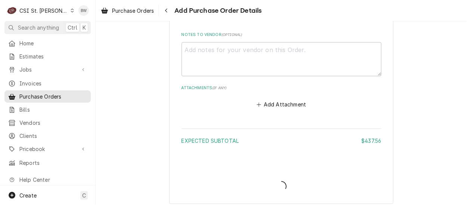
scroll to position [532, 0]
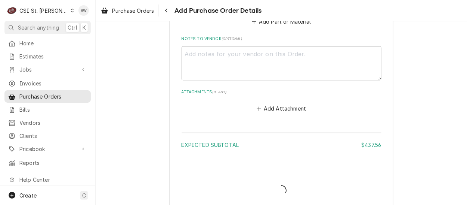
type textarea "x"
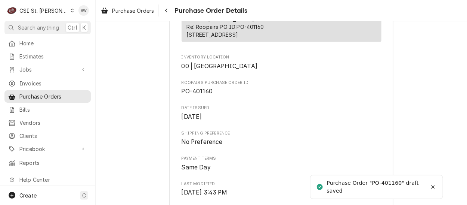
scroll to position [187, 0]
click at [136, 73] on div "Draft Preview Vendor AMAZON AMAZON Bill To CSI St. Louis CSI Commercial Service…" at bounding box center [282, 141] width 372 height 615
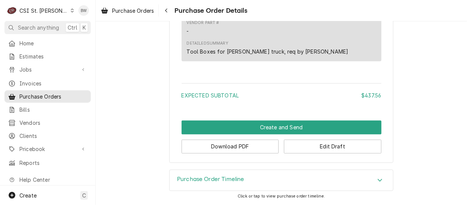
scroll to position [482, 0]
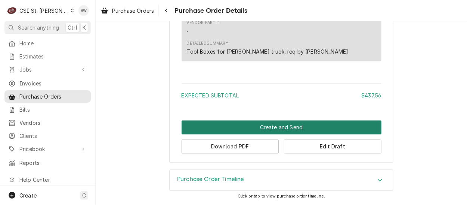
click at [246, 123] on button "Create and Send" at bounding box center [282, 127] width 200 height 14
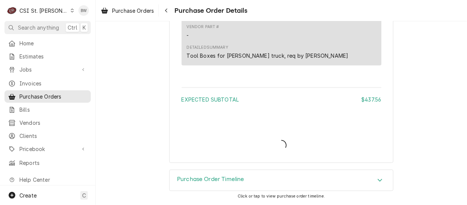
scroll to position [478, 0]
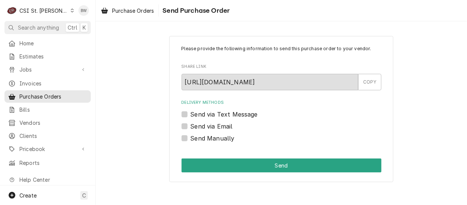
click at [193, 134] on label "Send Manually" at bounding box center [213, 138] width 44 height 9
click at [193, 134] on input "Send Manually" at bounding box center [291, 142] width 200 height 16
checkbox input "true"
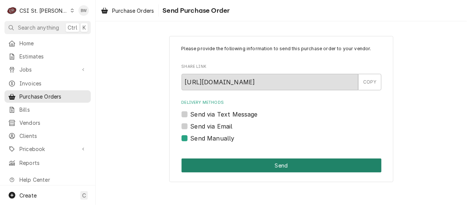
click at [251, 165] on button "Send" at bounding box center [282, 165] width 200 height 14
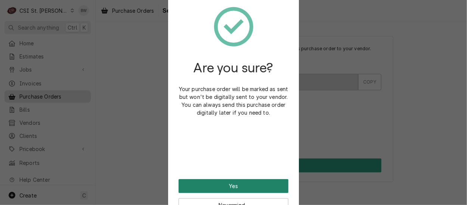
click at [235, 184] on button "Yes" at bounding box center [234, 186] width 110 height 14
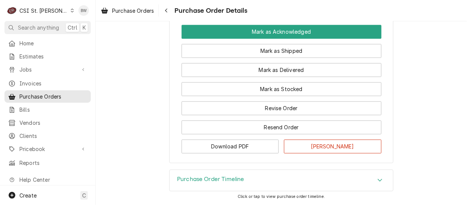
scroll to position [604, 0]
click at [151, 14] on span "Purchase Orders" at bounding box center [133, 11] width 42 height 8
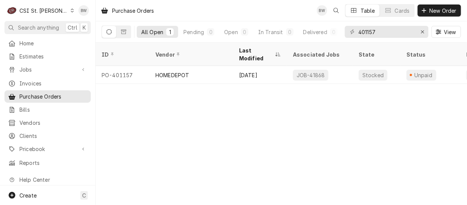
click at [132, 137] on div "Purchase Orders BW Table Cards New Order All Open 1 Pending 0 Open 0 In Transit…" at bounding box center [282, 102] width 372 height 205
click at [377, 31] on input "401157" at bounding box center [387, 32] width 56 height 12
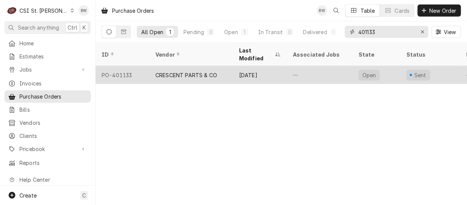
type input "401133"
click at [134, 66] on div "PO-401133" at bounding box center [123, 75] width 54 height 18
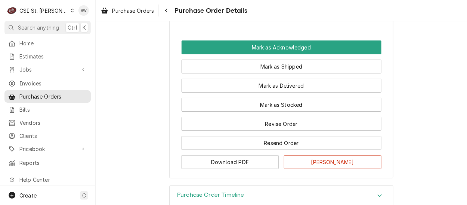
scroll to position [1645, 0]
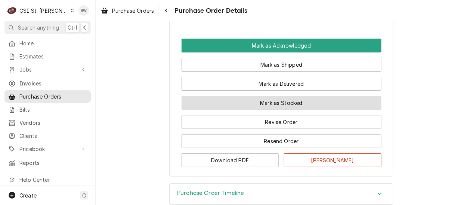
click at [240, 110] on button "Mark as Stocked" at bounding box center [282, 103] width 200 height 14
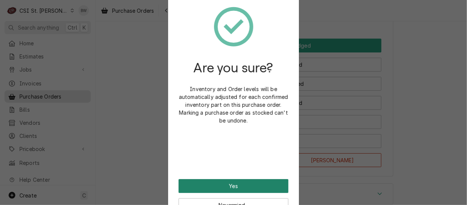
click at [232, 180] on button "Yes" at bounding box center [234, 186] width 110 height 14
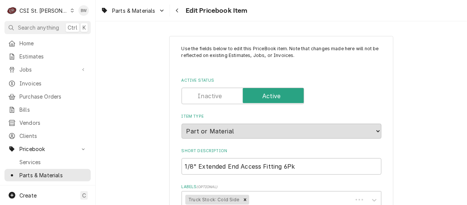
type textarea "x"
click at [273, 17] on div "Parts & Materials Edit Pricebook Item" at bounding box center [282, 10] width 372 height 21
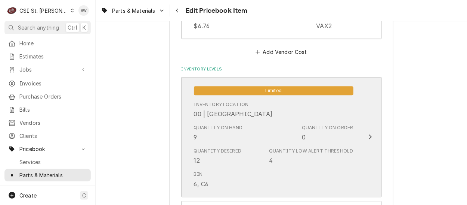
click at [221, 134] on div "Quantity on Hand 9" at bounding box center [218, 132] width 49 height 17
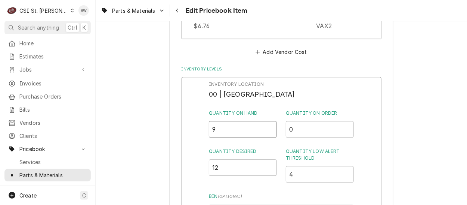
click at [210, 129] on input "9" at bounding box center [243, 129] width 68 height 16
type input "7"
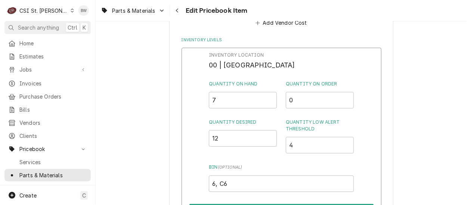
scroll to position [763, 0]
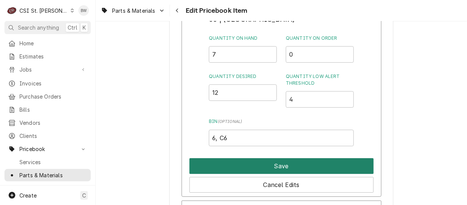
click at [266, 160] on button "Save" at bounding box center [282, 166] width 184 height 16
type textarea "x"
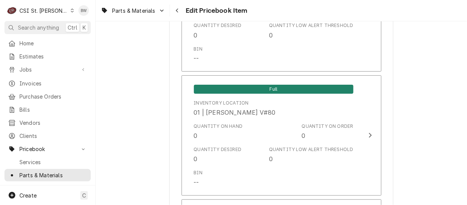
scroll to position [1803, 0]
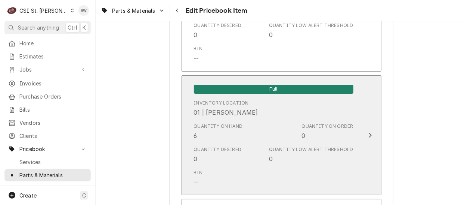
click at [204, 132] on div "Quantity on Hand 6" at bounding box center [218, 131] width 49 height 17
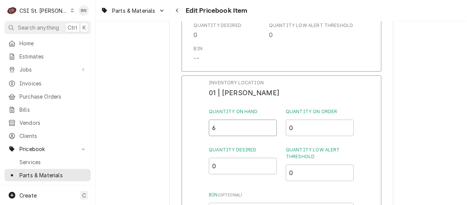
drag, startPoint x: 216, startPoint y: 131, endPoint x: 212, endPoint y: 131, distance: 3.8
click at [212, 131] on input "6" at bounding box center [243, 127] width 68 height 16
type input "8"
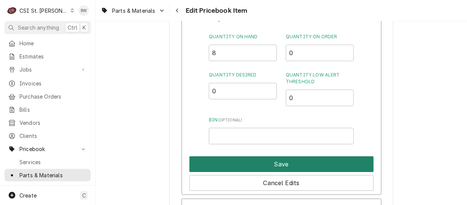
click at [271, 163] on button "Save" at bounding box center [282, 164] width 184 height 16
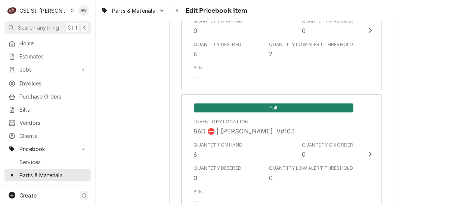
scroll to position [6540, 0]
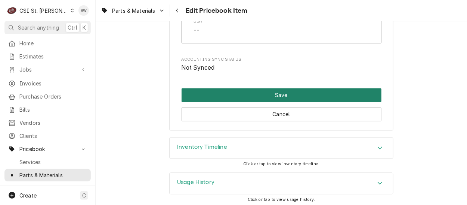
click at [252, 93] on button "Save" at bounding box center [282, 95] width 200 height 14
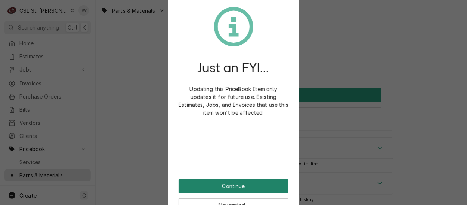
click at [230, 187] on button "Continue" at bounding box center [234, 186] width 110 height 14
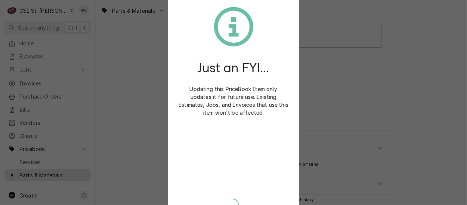
type textarea "x"
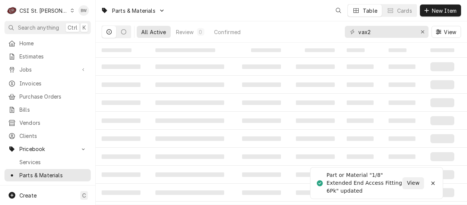
click at [343, 33] on div "All Active Review 0 Confirmed vax2 View" at bounding box center [282, 31] width 360 height 21
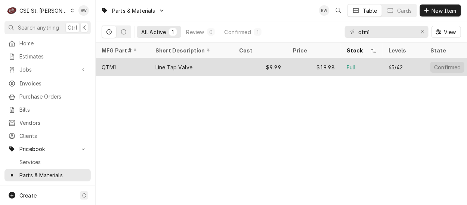
type input "qtm1"
click at [122, 65] on div "QTM1" at bounding box center [123, 67] width 54 height 18
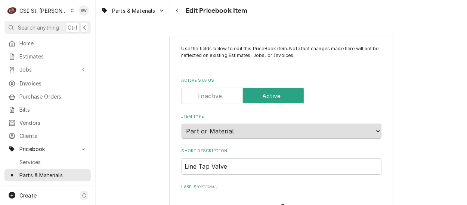
type textarea "x"
click at [265, 18] on div "Parts & Materials Edit Pricebook Item" at bounding box center [282, 10] width 372 height 21
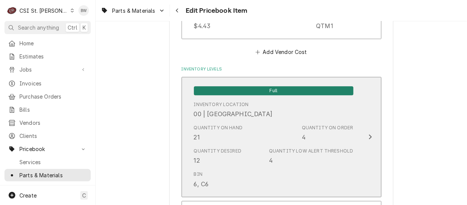
click at [212, 136] on div "Quantity on Hand 21" at bounding box center [218, 132] width 49 height 17
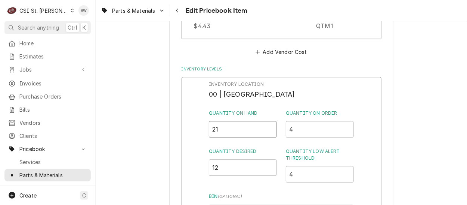
drag, startPoint x: 221, startPoint y: 131, endPoint x: 203, endPoint y: 130, distance: 18.0
click at [203, 130] on div "Inventory Location 00 | STL WAREHOUSE Quantity on Hand 21 Quantity on Order 4 Q…" at bounding box center [282, 174] width 200 height 194
type input "19"
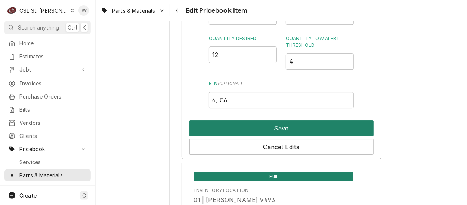
click at [268, 124] on button "Save" at bounding box center [282, 128] width 184 height 16
type textarea "x"
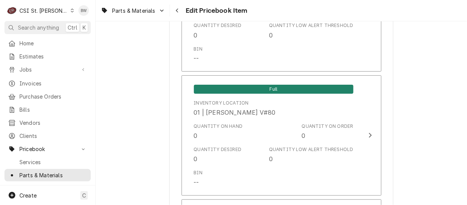
scroll to position [1803, 0]
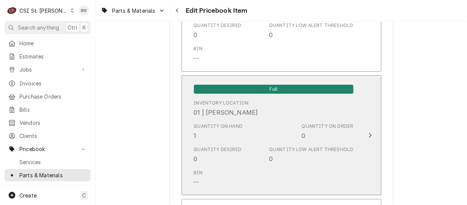
click at [196, 132] on div "Quantity on Hand 1" at bounding box center [218, 131] width 49 height 17
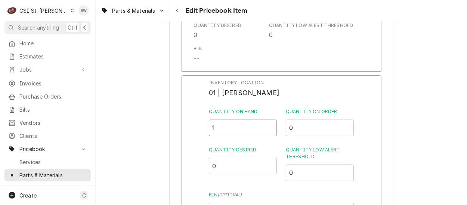
drag, startPoint x: 217, startPoint y: 131, endPoint x: 211, endPoint y: 131, distance: 6.4
click at [211, 131] on input "1" at bounding box center [243, 127] width 68 height 16
type input "3"
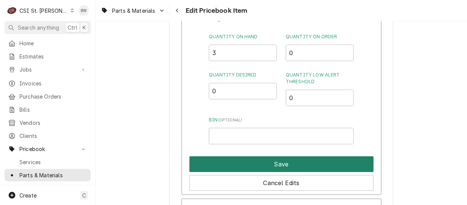
click at [245, 160] on button "Save" at bounding box center [282, 164] width 184 height 16
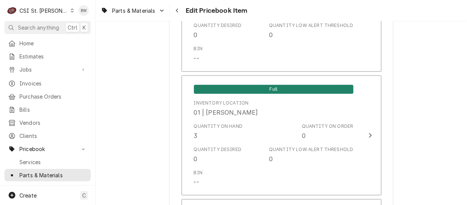
scroll to position [6540, 0]
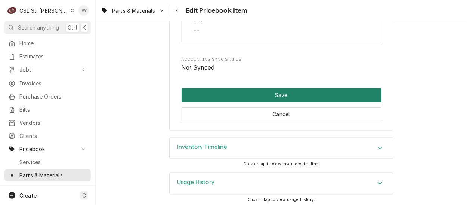
click at [280, 91] on button "Save" at bounding box center [282, 95] width 200 height 14
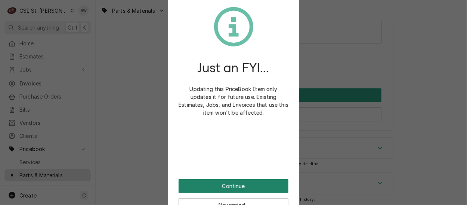
click at [215, 184] on button "Continue" at bounding box center [234, 186] width 110 height 14
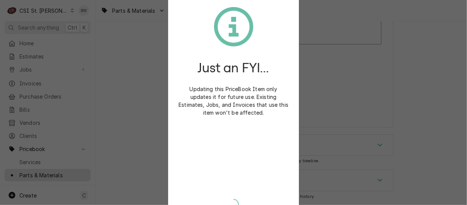
scroll to position [6536, 0]
type textarea "x"
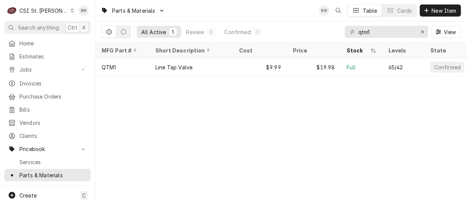
click at [129, 105] on div "Parts & Materials BW Table Cards New Item All Active 1 Review 0 Confirmed 1 qtm…" at bounding box center [282, 102] width 372 height 205
click at [36, 67] on span "Jobs" at bounding box center [47, 69] width 56 height 8
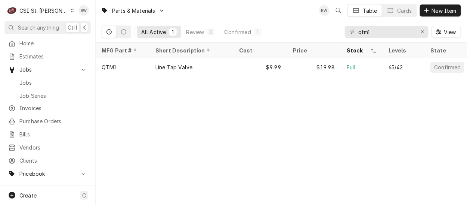
click at [53, 12] on div "C CSI St. [PERSON_NAME]" at bounding box center [40, 10] width 72 height 15
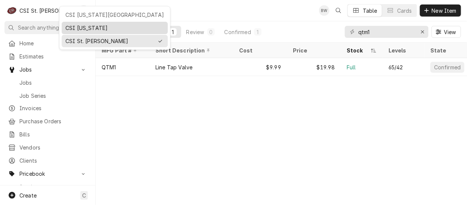
click at [73, 22] on div "CSI [US_STATE]" at bounding box center [115, 28] width 106 height 12
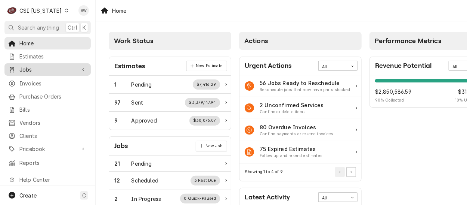
click at [39, 65] on span "Jobs" at bounding box center [47, 69] width 56 height 8
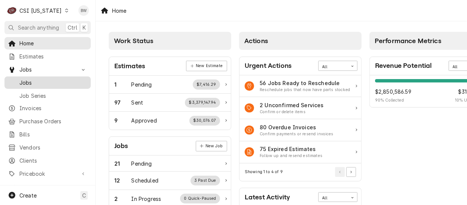
click at [37, 79] on span "Jobs" at bounding box center [53, 83] width 68 height 8
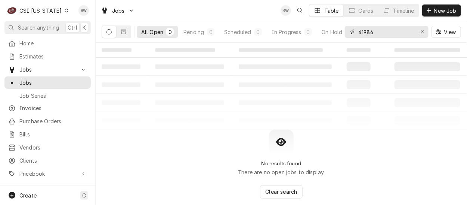
drag, startPoint x: 381, startPoint y: 34, endPoint x: 349, endPoint y: 36, distance: 31.9
click at [350, 36] on div "41986" at bounding box center [387, 32] width 84 height 12
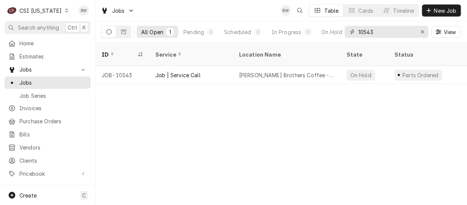
click at [384, 28] on input "10543" at bounding box center [387, 32] width 56 height 12
type input "10516"
